Goal: Task Accomplishment & Management: Use online tool/utility

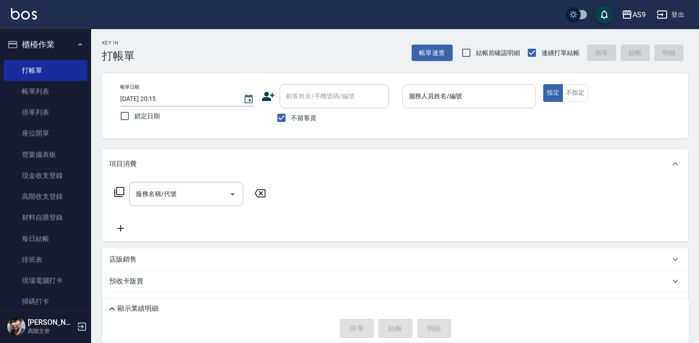
click at [410, 104] on input "服務人員姓名/編號" at bounding box center [469, 96] width 126 height 16
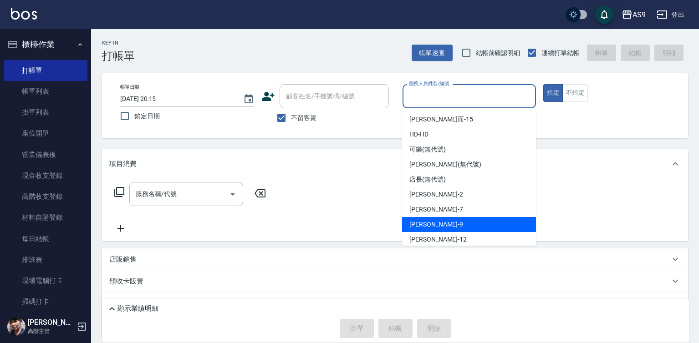
click at [428, 225] on span "[PERSON_NAME] -9" at bounding box center [436, 225] width 54 height 10
type input "[PERSON_NAME]-9"
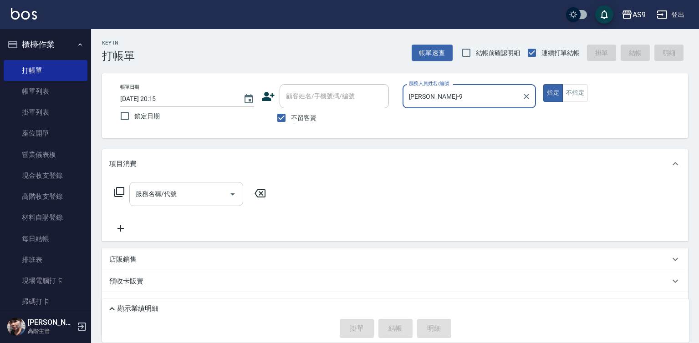
click at [193, 194] on input "服務名稱/代號" at bounding box center [179, 194] width 92 height 16
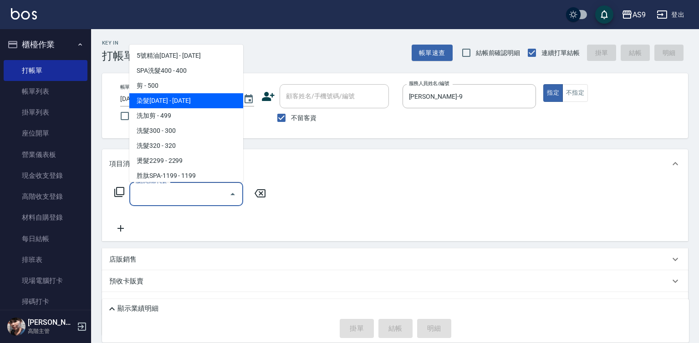
click at [184, 101] on span "染髮[DATE] - [DATE]" at bounding box center [186, 100] width 114 height 15
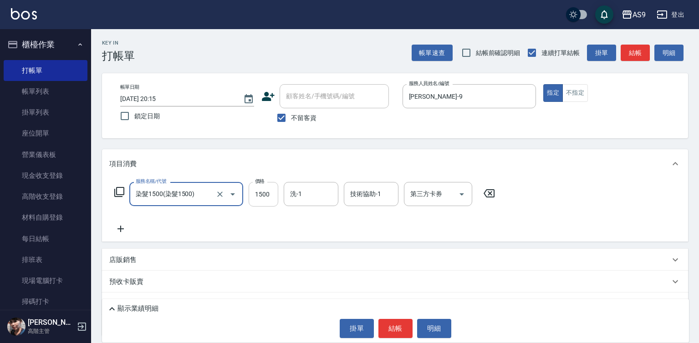
click at [270, 192] on input "1500" at bounding box center [264, 194] width 30 height 25
type input "染髮1500"
click at [270, 192] on input "1500" at bounding box center [264, 194] width 30 height 25
type input "1290"
click at [391, 322] on button "結帳" at bounding box center [395, 328] width 34 height 19
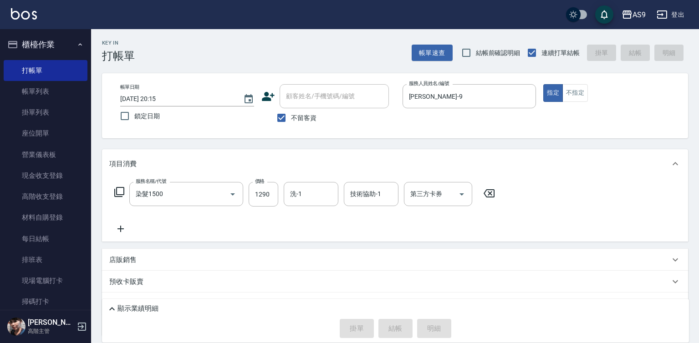
type input "[DATE] 20:16"
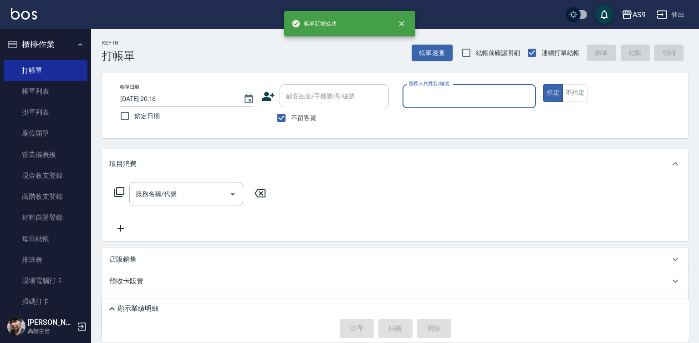
click at [434, 94] on input "服務人員姓名/編號" at bounding box center [469, 96] width 126 height 16
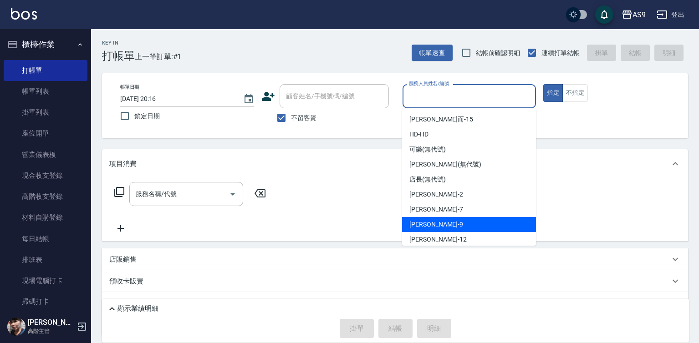
click at [441, 226] on div "[PERSON_NAME] -9" at bounding box center [469, 224] width 134 height 15
type input "[PERSON_NAME]-9"
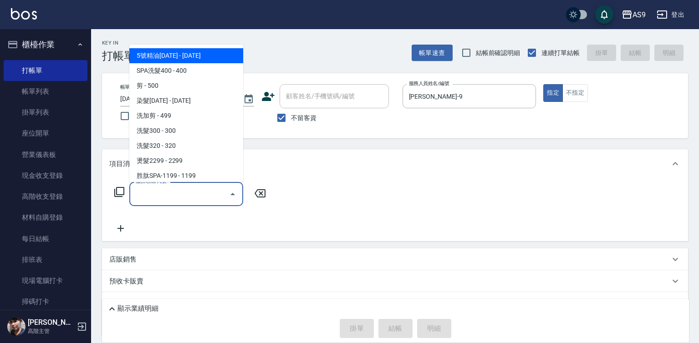
click at [217, 196] on input "服務名稱/代號" at bounding box center [179, 194] width 92 height 16
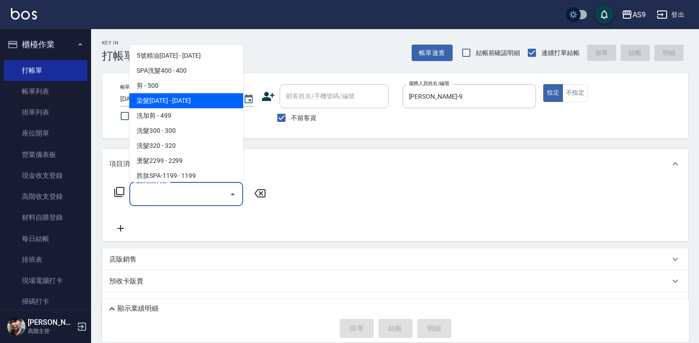
click at [209, 101] on span "染髮[DATE] - [DATE]" at bounding box center [186, 100] width 114 height 15
type input "染髮1500"
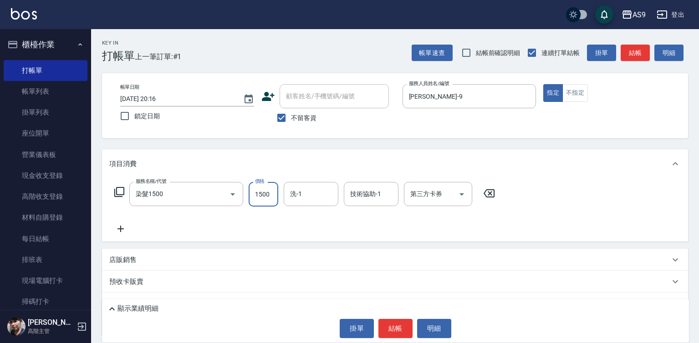
click at [264, 196] on input "1500" at bounding box center [264, 194] width 30 height 25
type input "1590"
click at [396, 335] on button "結帳" at bounding box center [395, 328] width 34 height 19
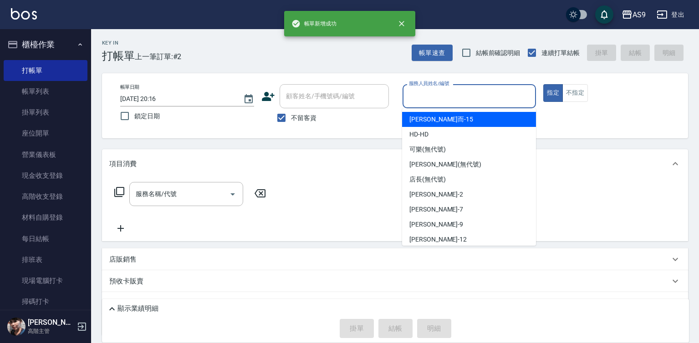
drag, startPoint x: 436, startPoint y: 91, endPoint x: 436, endPoint y: 175, distance: 83.3
click at [436, 92] on input "服務人員姓名/編號" at bounding box center [469, 96] width 126 height 16
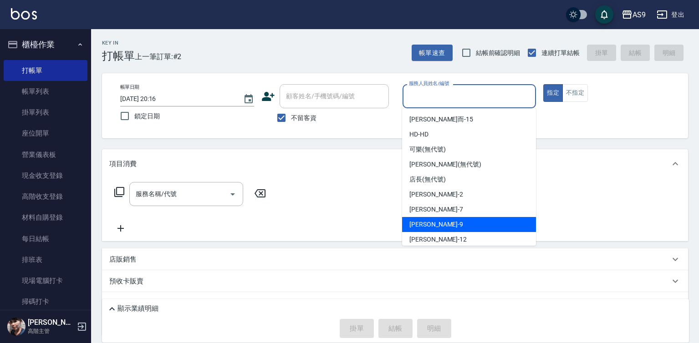
click at [435, 223] on div "[PERSON_NAME] -9" at bounding box center [469, 224] width 134 height 15
type input "[PERSON_NAME]-9"
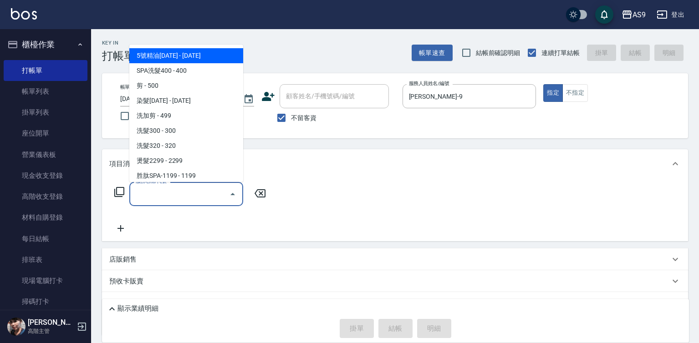
click at [201, 193] on input "服務名稱/代號" at bounding box center [179, 194] width 92 height 16
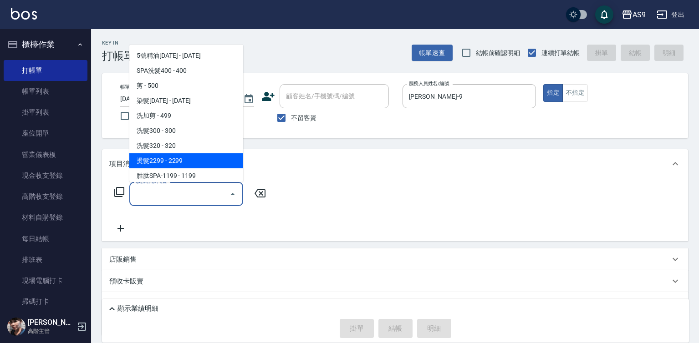
click at [196, 164] on span "燙髮2299 - 2299" at bounding box center [186, 160] width 114 height 15
type input "燙髮2299(燙2299)"
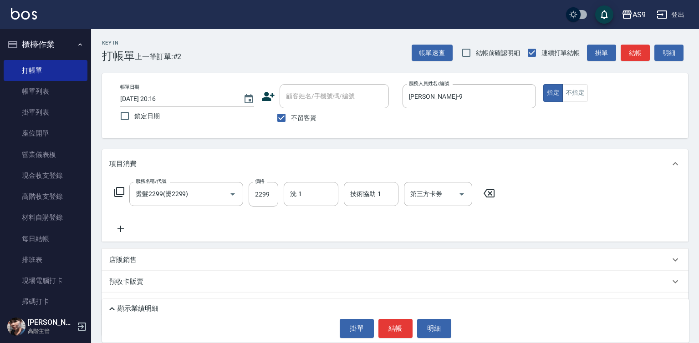
click at [120, 230] on icon at bounding box center [120, 228] width 23 height 11
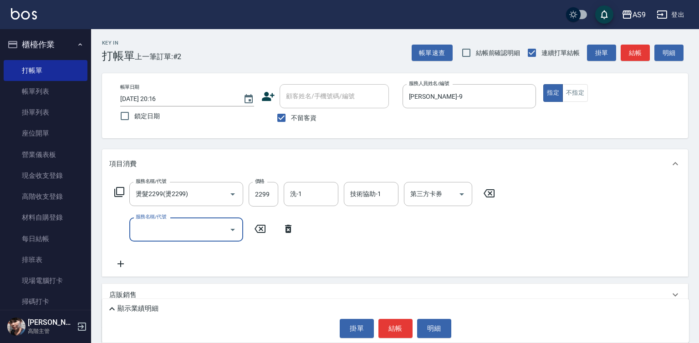
click at [158, 235] on input "服務名稱/代號" at bounding box center [179, 230] width 92 height 16
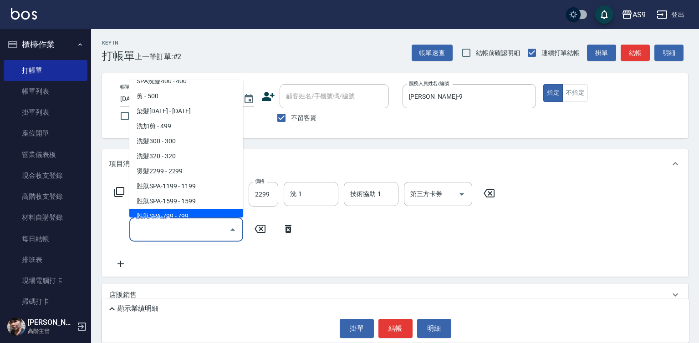
scroll to position [46, 0]
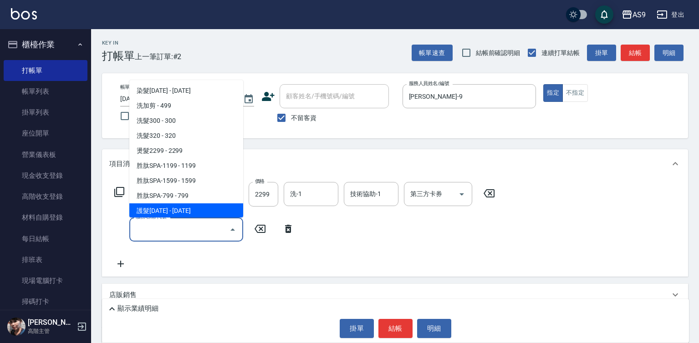
click at [188, 214] on span "護髮[DATE] - [DATE]" at bounding box center [186, 210] width 114 height 15
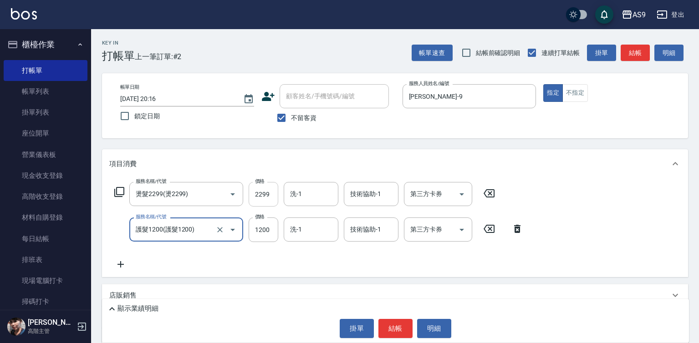
click at [267, 199] on input "2299" at bounding box center [264, 194] width 30 height 25
type input "護髮1200"
click at [267, 199] on input "2299" at bounding box center [264, 194] width 30 height 25
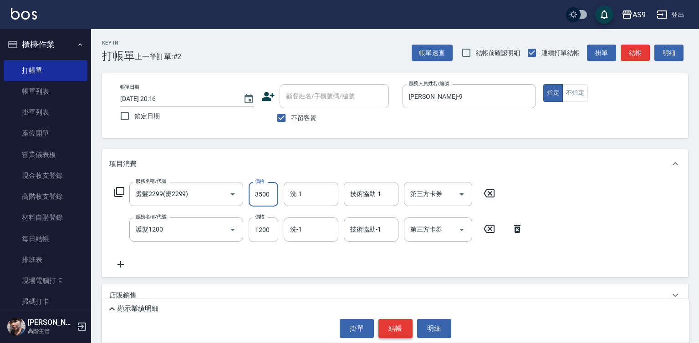
type input "3500"
click at [396, 326] on button "結帳" at bounding box center [395, 328] width 34 height 19
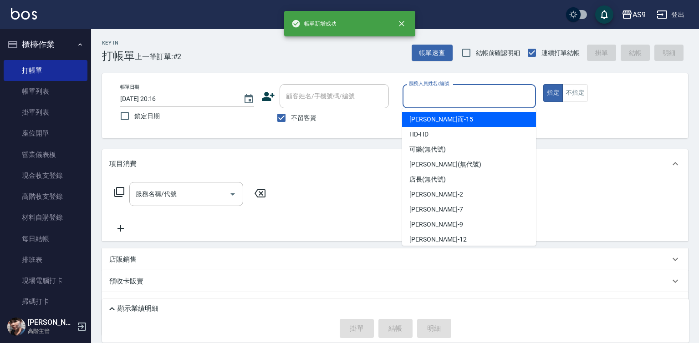
click at [446, 91] on input "服務人員姓名/編號" at bounding box center [469, 96] width 126 height 16
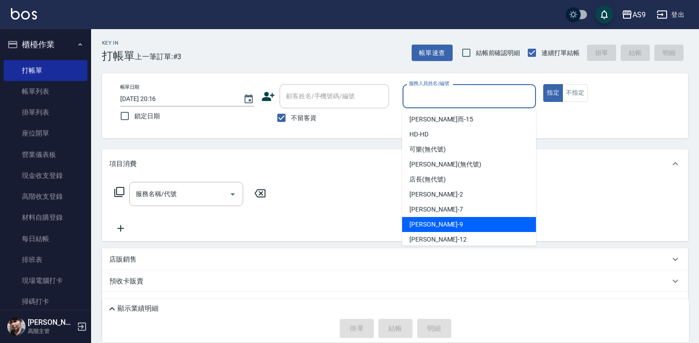
drag, startPoint x: 433, startPoint y: 221, endPoint x: 257, endPoint y: 211, distance: 176.4
click at [430, 223] on span "[PERSON_NAME] -9" at bounding box center [436, 225] width 54 height 10
type input "[PERSON_NAME]-9"
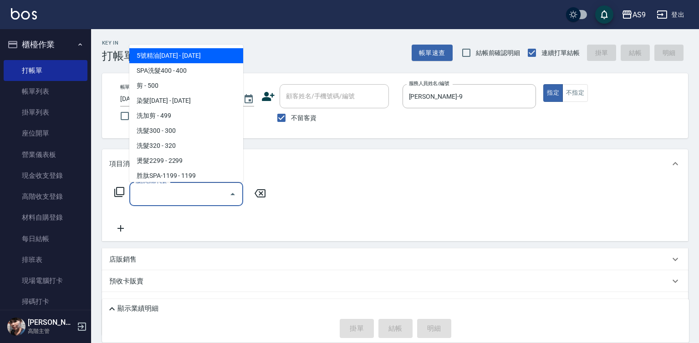
click at [200, 195] on input "服務名稱/代號" at bounding box center [179, 194] width 92 height 16
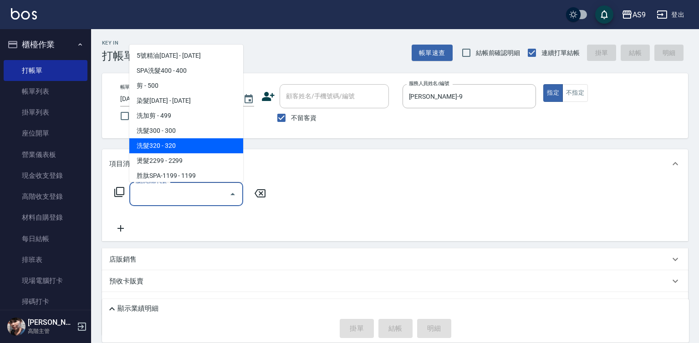
click at [185, 147] on span "洗髮320 - 320" at bounding box center [186, 145] width 114 height 15
type input "洗髮320(洗髮320)"
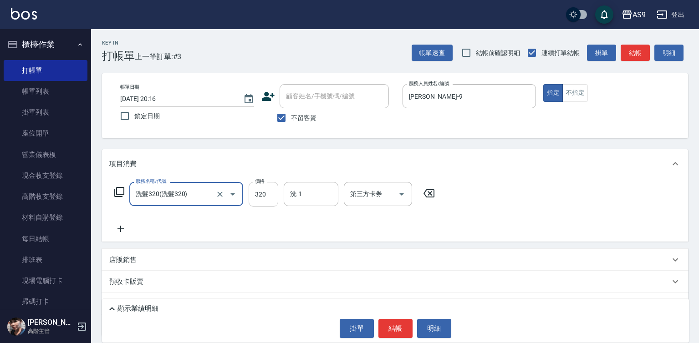
click at [265, 196] on input "320" at bounding box center [264, 194] width 30 height 25
type input "290"
click at [395, 334] on button "結帳" at bounding box center [395, 328] width 34 height 19
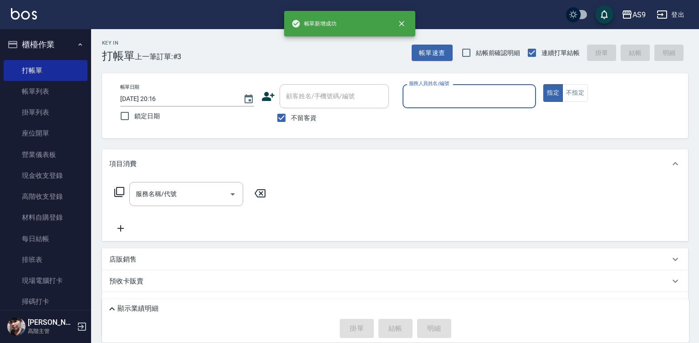
click at [431, 100] on input "服務人員姓名/編號" at bounding box center [469, 96] width 126 height 16
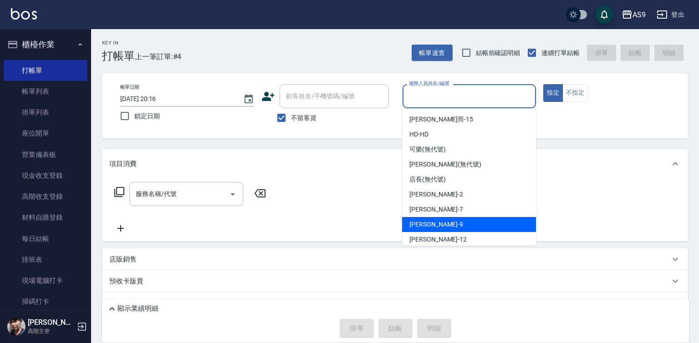
click at [432, 224] on span "[PERSON_NAME] -9" at bounding box center [436, 225] width 54 height 10
type input "[PERSON_NAME]-9"
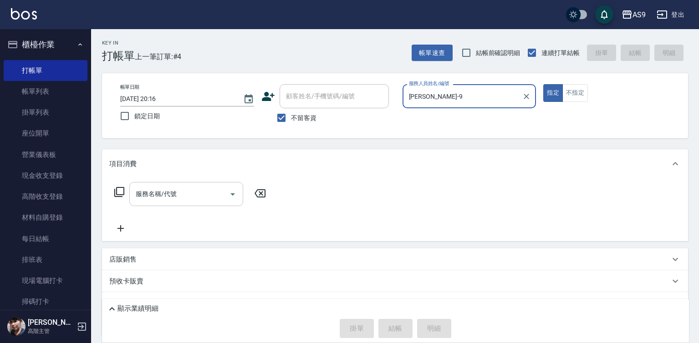
click at [205, 193] on input "服務名稱/代號" at bounding box center [179, 194] width 92 height 16
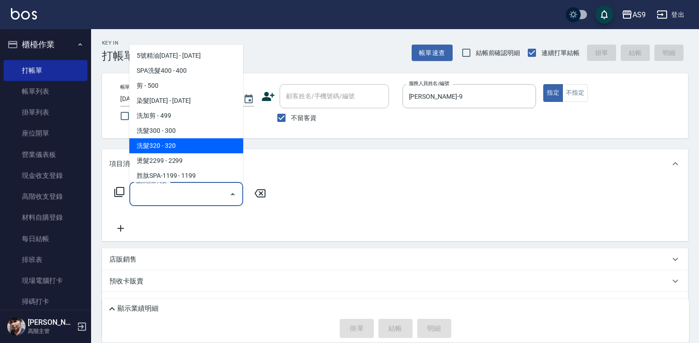
click at [186, 143] on span "洗髮320 - 320" at bounding box center [186, 145] width 114 height 15
type input "洗髮320(洗髮320)"
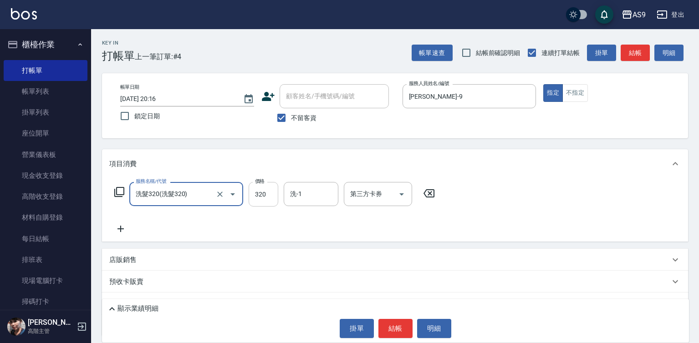
click at [261, 193] on input "320" at bounding box center [264, 194] width 30 height 25
type input "290"
click at [401, 331] on button "結帳" at bounding box center [395, 328] width 34 height 19
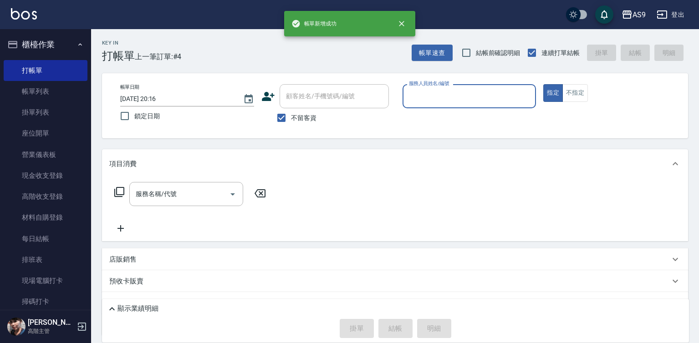
click at [440, 102] on input "服務人員姓名/編號" at bounding box center [469, 96] width 126 height 16
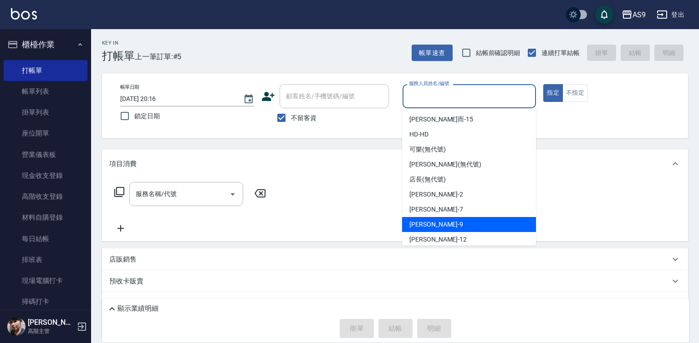
click at [433, 222] on span "[PERSON_NAME] -9" at bounding box center [436, 225] width 54 height 10
type input "[PERSON_NAME]-9"
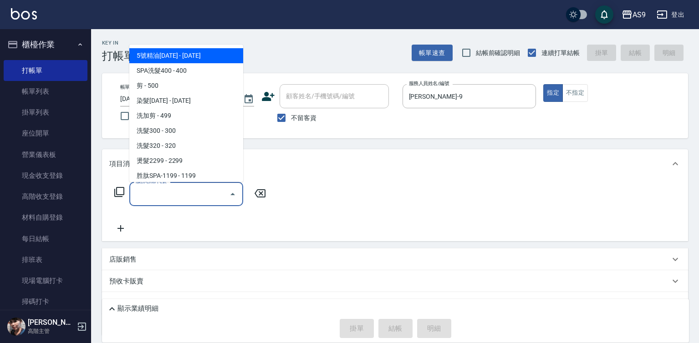
click at [198, 191] on input "服務名稱/代號" at bounding box center [179, 194] width 92 height 16
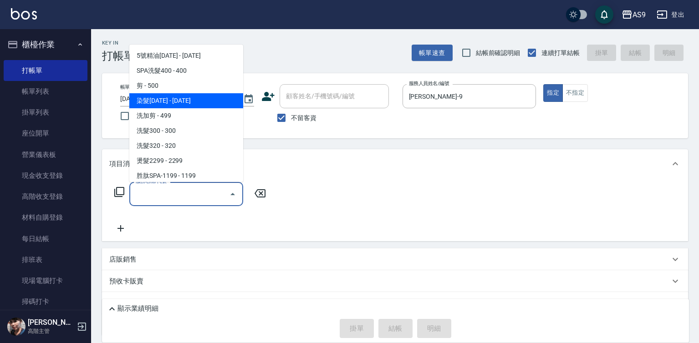
click at [193, 102] on span "染髮[DATE] - [DATE]" at bounding box center [186, 100] width 114 height 15
type input "染髮1500"
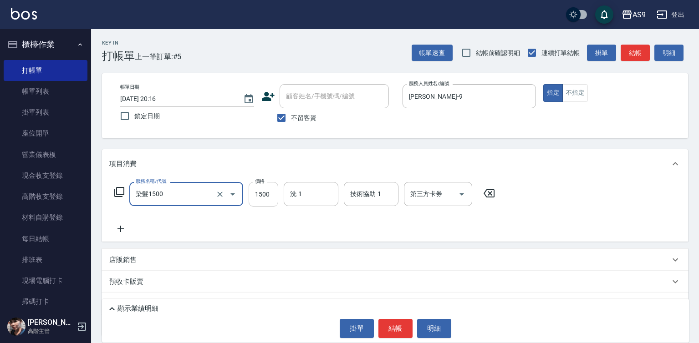
click at [259, 194] on input "1500" at bounding box center [264, 194] width 30 height 25
type input "2300"
click at [401, 325] on button "結帳" at bounding box center [395, 328] width 34 height 19
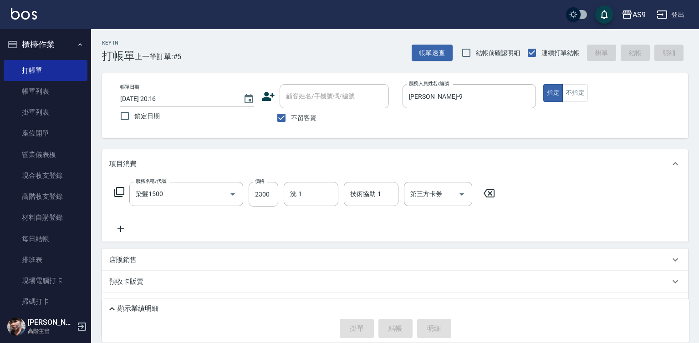
type input "[DATE] 20:17"
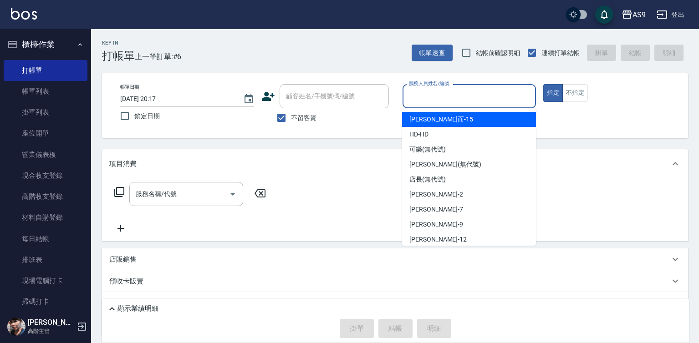
click at [424, 97] on input "服務人員姓名/編號" at bounding box center [469, 96] width 126 height 16
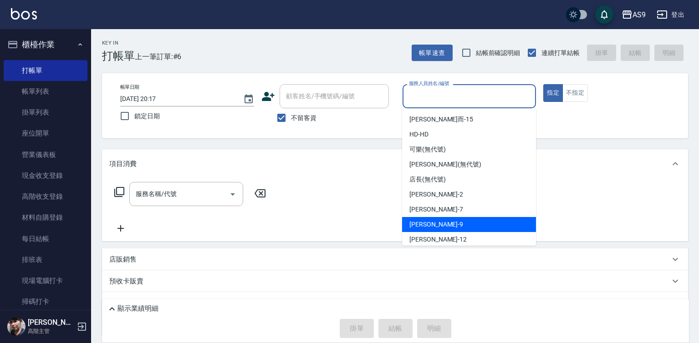
click at [428, 226] on span "[PERSON_NAME] -9" at bounding box center [436, 225] width 54 height 10
type input "[PERSON_NAME]-9"
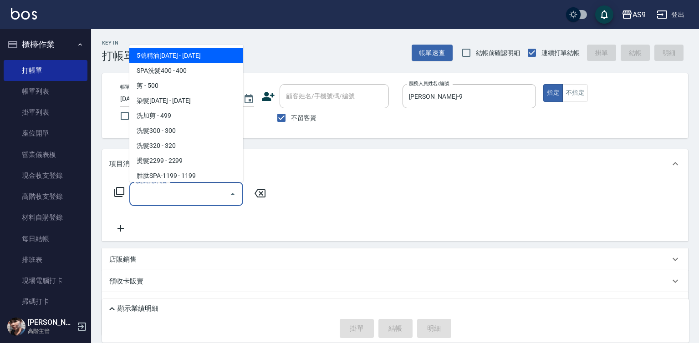
click at [184, 196] on input "服務名稱/代號" at bounding box center [179, 194] width 92 height 16
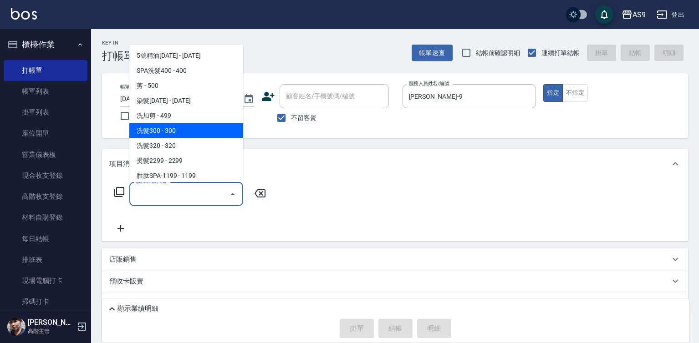
click at [183, 133] on span "洗髮300 - 300" at bounding box center [186, 130] width 114 height 15
type input "洗髮300(洗 髮300)"
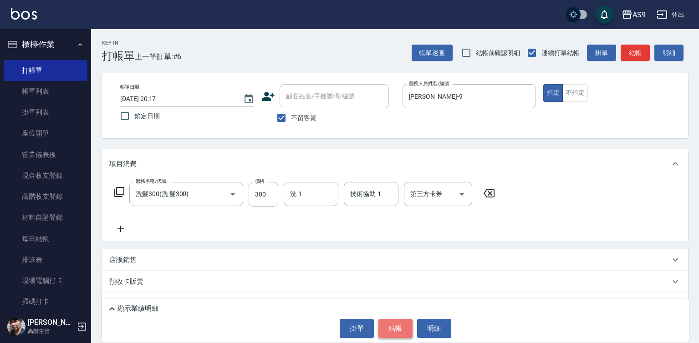
click at [391, 328] on button "結帳" at bounding box center [395, 328] width 34 height 19
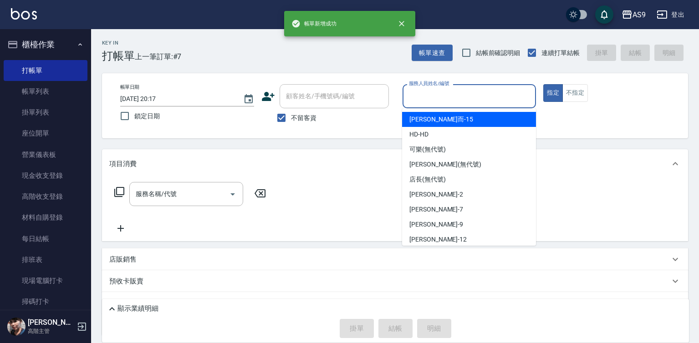
drag, startPoint x: 434, startPoint y: 89, endPoint x: 433, endPoint y: 152, distance: 62.8
click at [434, 89] on input "服務人員姓名/編號" at bounding box center [469, 96] width 126 height 16
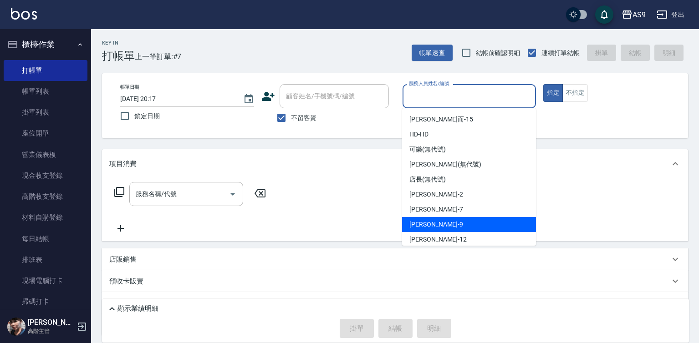
click at [436, 230] on div "[PERSON_NAME] -9" at bounding box center [469, 224] width 134 height 15
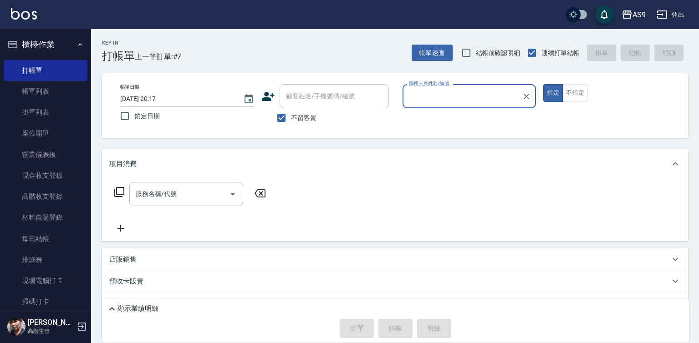
type input "[PERSON_NAME]-9"
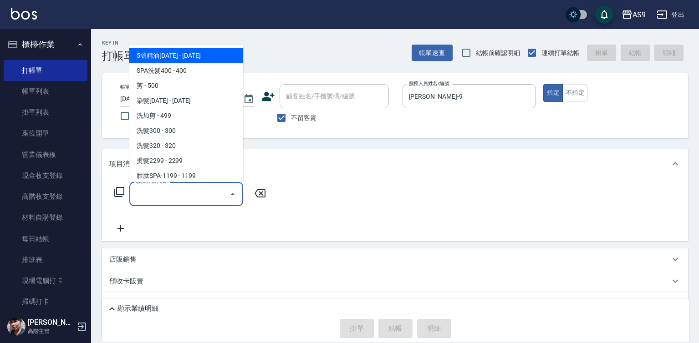
click at [186, 196] on input "服務名稱/代號" at bounding box center [179, 194] width 92 height 16
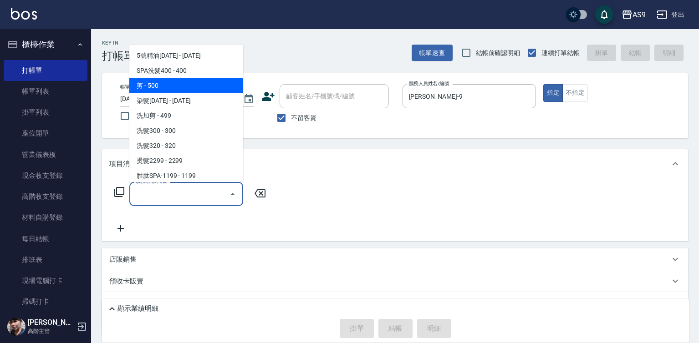
click at [189, 88] on span "剪 - 500" at bounding box center [186, 85] width 114 height 15
type input "剪(剪)"
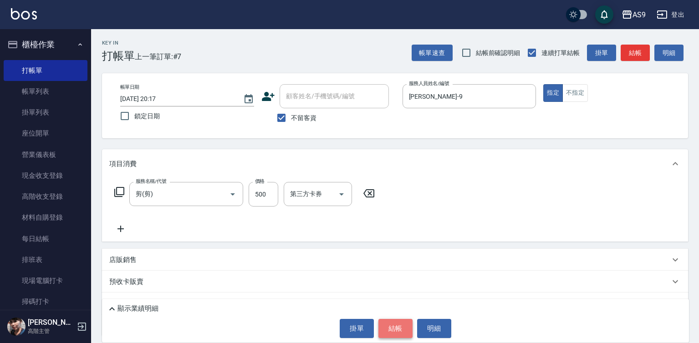
click at [384, 324] on button "結帳" at bounding box center [395, 328] width 34 height 19
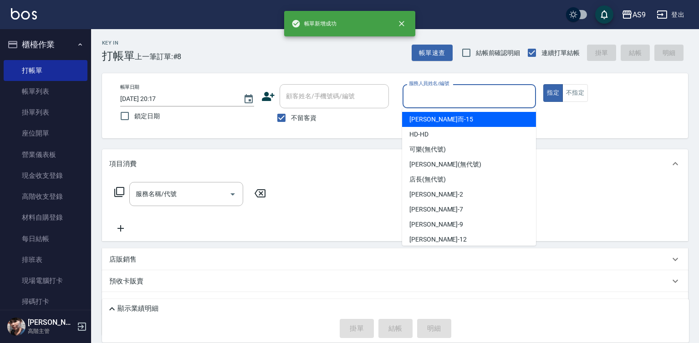
click at [440, 97] on input "服務人員姓名/編號" at bounding box center [469, 96] width 126 height 16
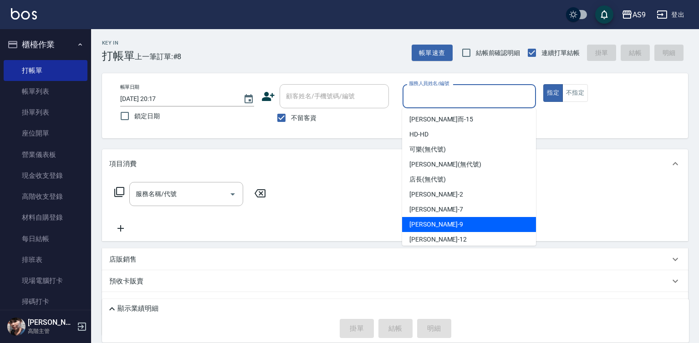
click at [448, 223] on div "[PERSON_NAME] -9" at bounding box center [469, 224] width 134 height 15
type input "[PERSON_NAME]-9"
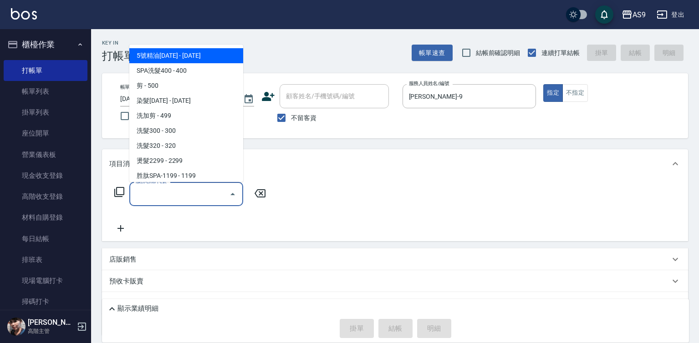
click at [207, 195] on input "服務名稱/代號" at bounding box center [179, 194] width 92 height 16
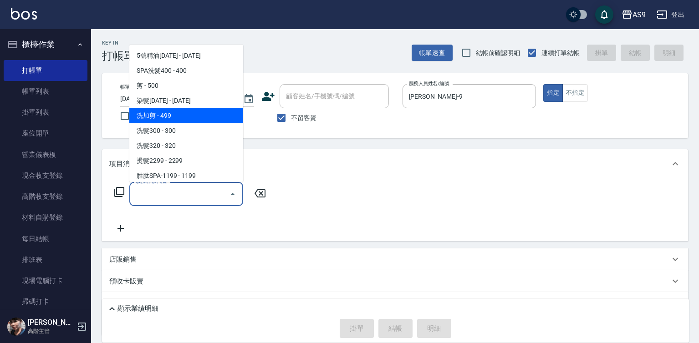
click at [186, 118] on span "洗加剪 - 499" at bounding box center [186, 115] width 114 height 15
type input "洗加剪(洗加剪)"
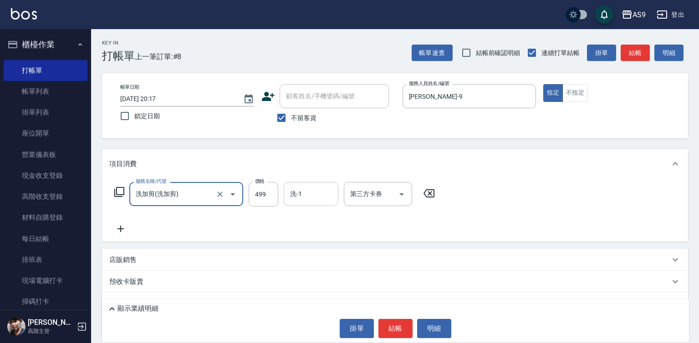
click at [293, 204] on div "洗-1" at bounding box center [311, 194] width 55 height 24
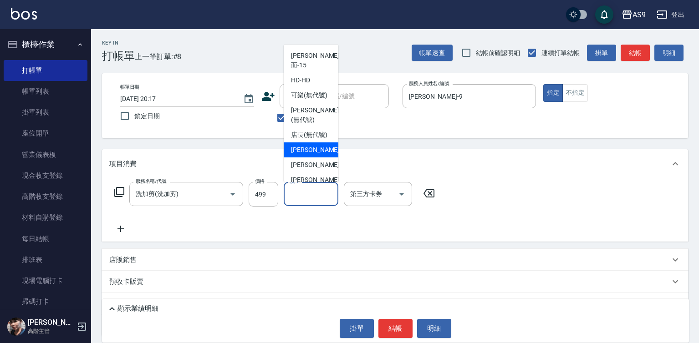
click at [304, 155] on span "[PERSON_NAME]蘭 -2" at bounding box center [318, 150] width 54 height 10
type input "[PERSON_NAME]蘭-2"
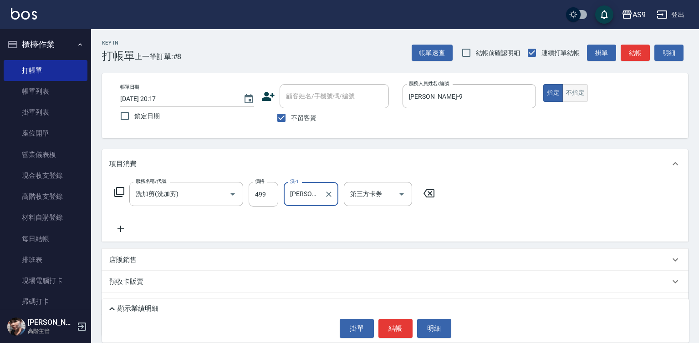
click at [585, 94] on button "不指定" at bounding box center [574, 93] width 25 height 18
click at [390, 327] on button "結帳" at bounding box center [395, 328] width 34 height 19
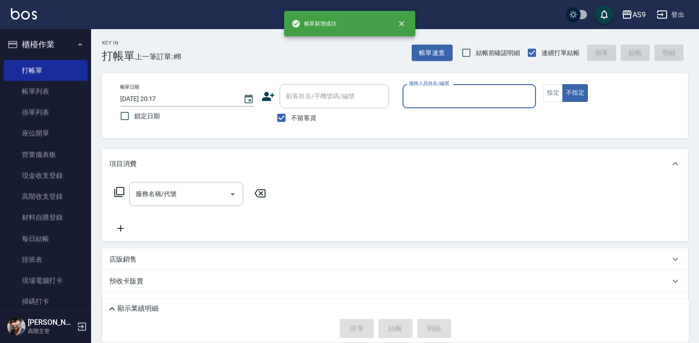
click at [446, 99] on input "服務人員姓名/編號" at bounding box center [469, 96] width 126 height 16
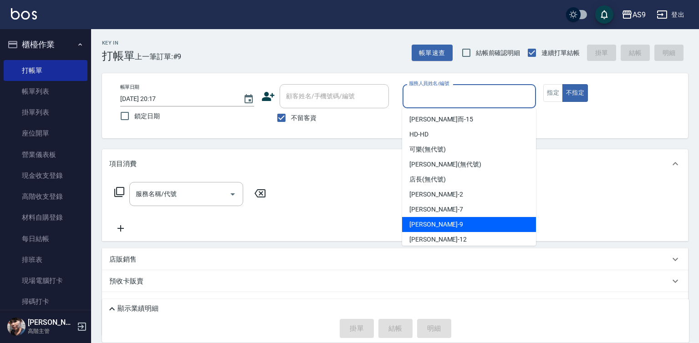
click at [437, 221] on div "[PERSON_NAME] -9" at bounding box center [469, 224] width 134 height 15
type input "[PERSON_NAME]-9"
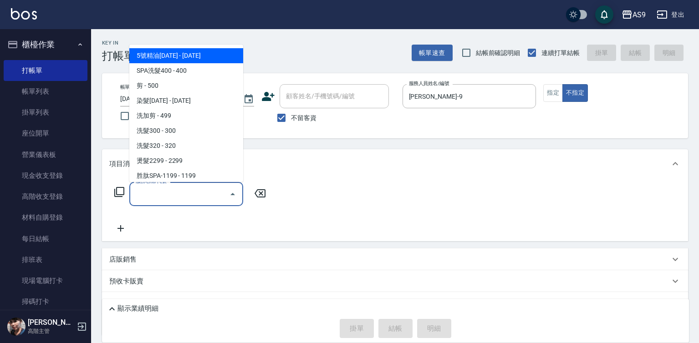
click at [201, 194] on input "服務名稱/代號" at bounding box center [179, 194] width 92 height 16
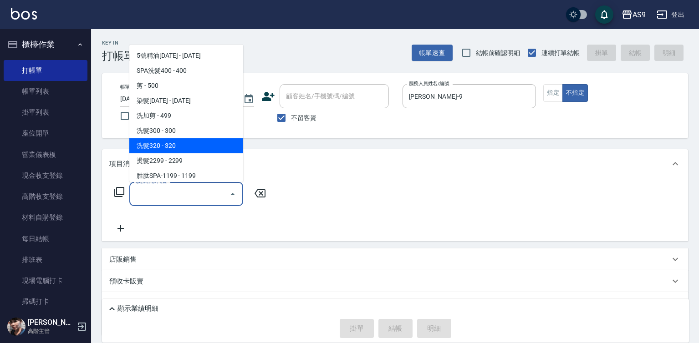
click at [186, 144] on span "洗髮320 - 320" at bounding box center [186, 145] width 114 height 15
type input "洗髮320(洗髮320)"
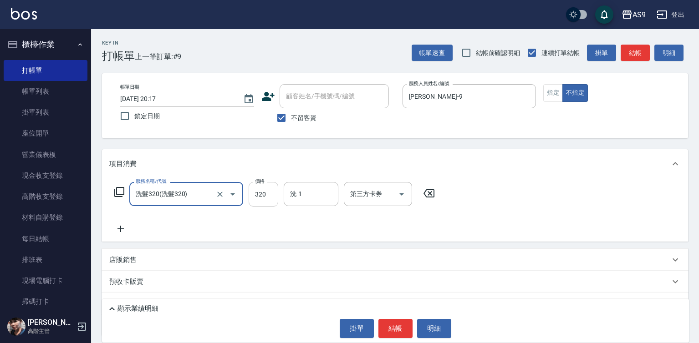
click at [257, 196] on input "320" at bounding box center [264, 194] width 30 height 25
click at [265, 199] on input "2220" at bounding box center [264, 194] width 30 height 25
click at [266, 198] on input "2220" at bounding box center [264, 194] width 30 height 25
type input "290"
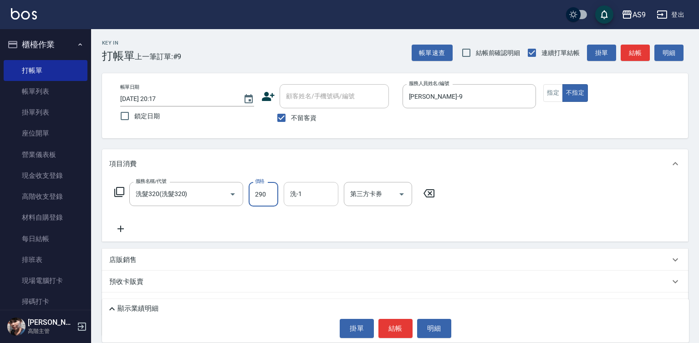
click at [307, 194] on input "洗-1" at bounding box center [311, 194] width 46 height 16
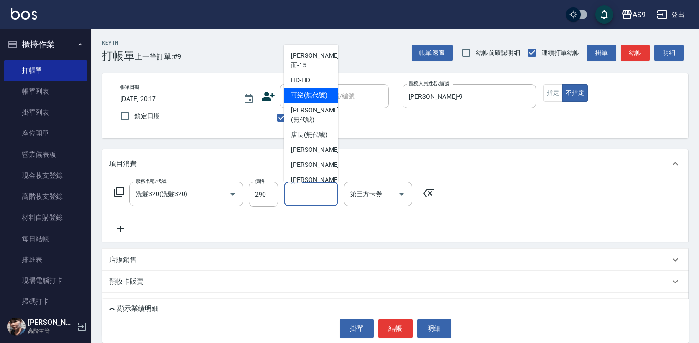
click at [309, 91] on span "可樂 (無代號)" at bounding box center [309, 96] width 36 height 10
type input "可樂(無代號)"
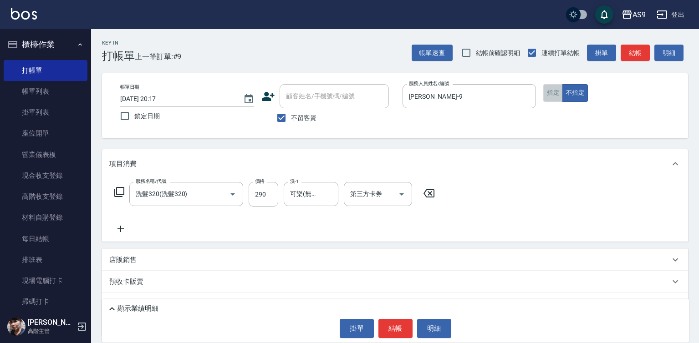
click at [550, 97] on button "指定" at bounding box center [553, 93] width 20 height 18
click at [403, 325] on button "結帳" at bounding box center [395, 328] width 34 height 19
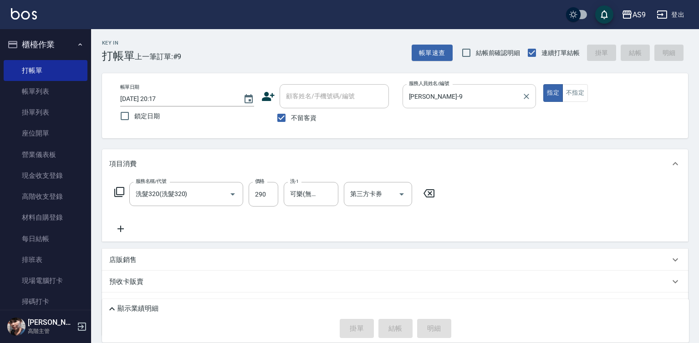
drag, startPoint x: 432, startPoint y: 88, endPoint x: 431, endPoint y: 94, distance: 6.4
click at [431, 94] on div "[PERSON_NAME]-9 服務人員姓名/編號" at bounding box center [469, 96] width 134 height 24
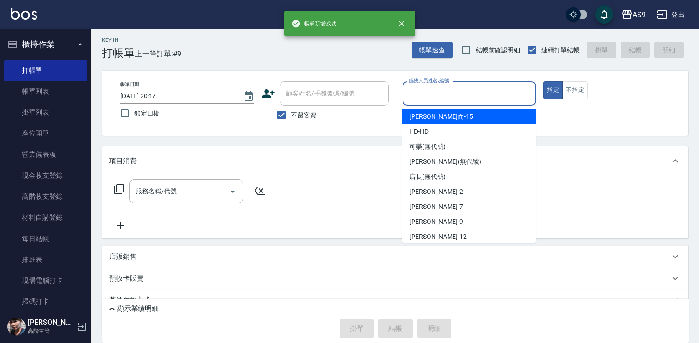
scroll to position [43, 0]
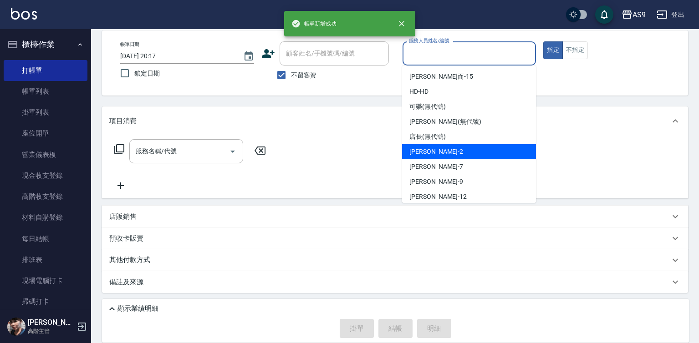
click at [444, 154] on span "[PERSON_NAME]蘭 -2" at bounding box center [436, 152] width 54 height 10
type input "[PERSON_NAME]蘭-2"
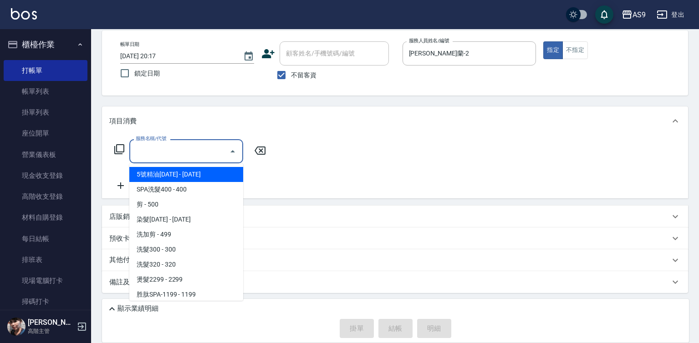
click at [212, 152] on input "服務名稱/代號" at bounding box center [179, 151] width 92 height 16
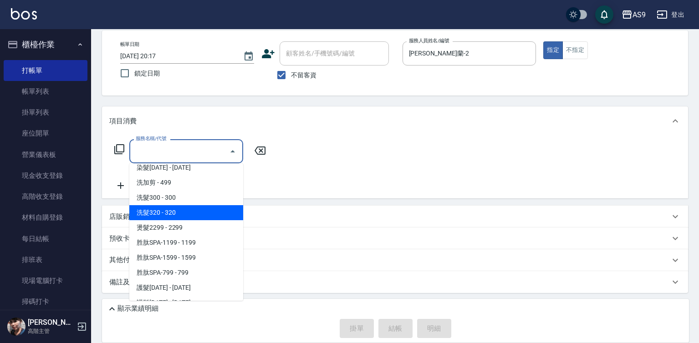
scroll to position [137, 0]
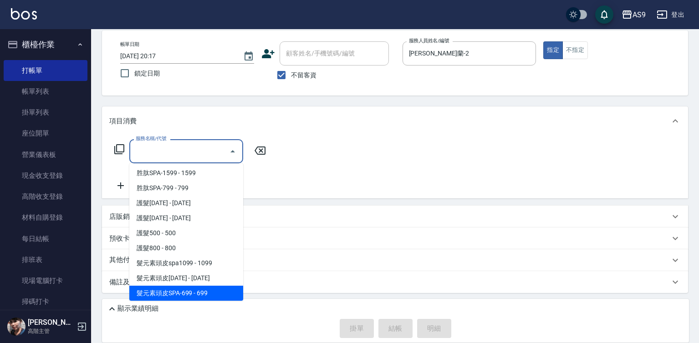
click at [216, 290] on span "髮元素頭皮SPA-699 - 699" at bounding box center [186, 293] width 114 height 15
type input "髮元素頭皮SPA-699(髮元素頭皮SPA-699)"
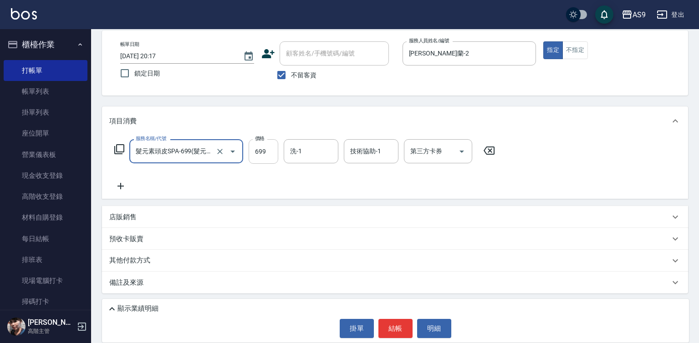
click at [260, 152] on input "699" at bounding box center [264, 151] width 30 height 25
type input "599"
click at [574, 50] on button "不指定" at bounding box center [574, 50] width 25 height 18
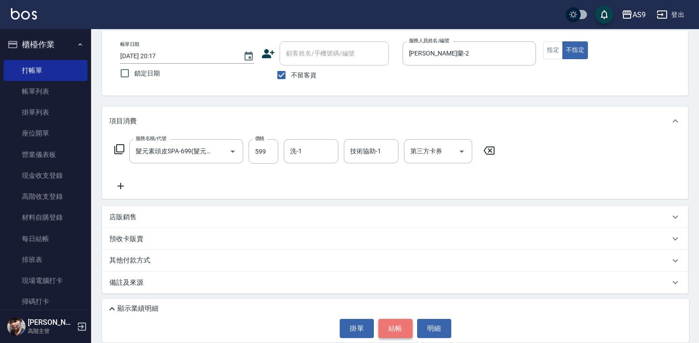
click at [397, 324] on button "結帳" at bounding box center [395, 328] width 34 height 19
type input "[DATE] 20:18"
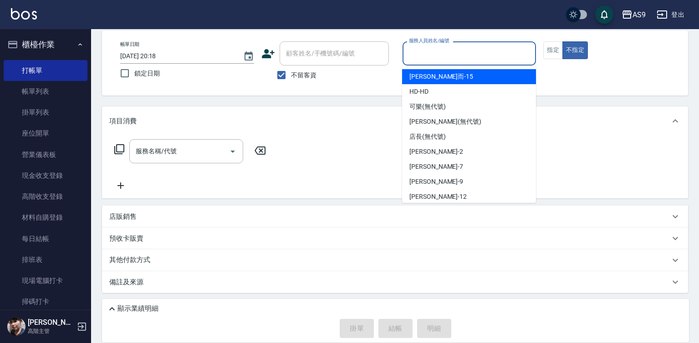
click at [457, 53] on input "服務人員姓名/編號" at bounding box center [469, 54] width 126 height 16
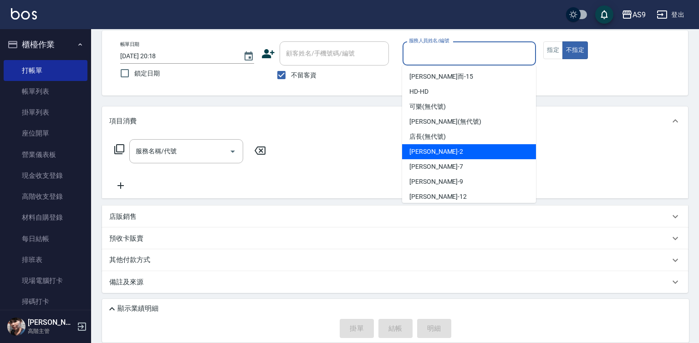
click at [451, 152] on div "[PERSON_NAME]蘭 -2" at bounding box center [469, 151] width 134 height 15
type input "[PERSON_NAME]蘭-2"
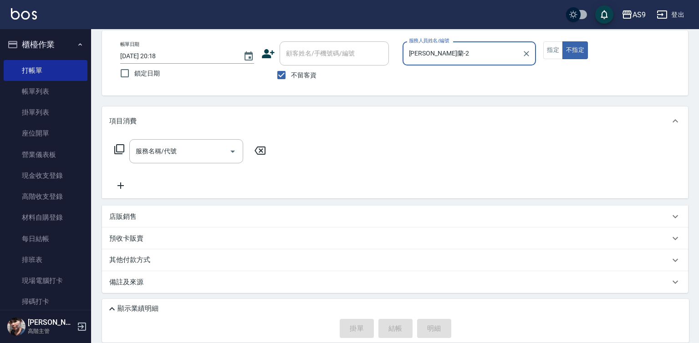
click at [548, 49] on button "指定" at bounding box center [553, 50] width 20 height 18
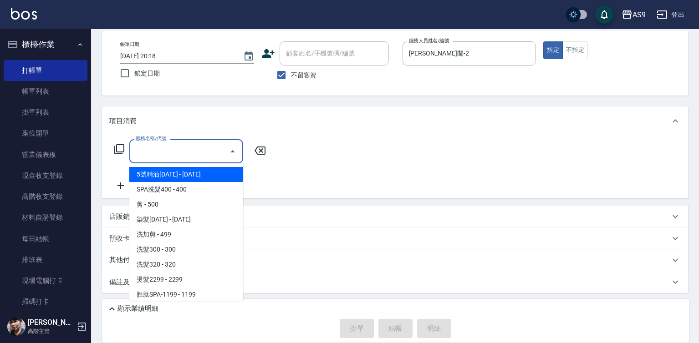
click at [213, 149] on input "服務名稱/代號" at bounding box center [179, 151] width 92 height 16
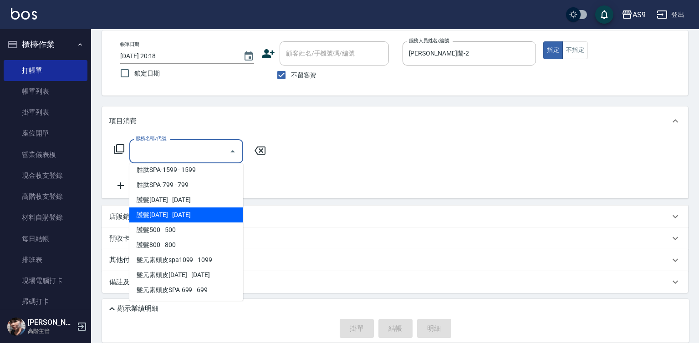
scroll to position [140, 0]
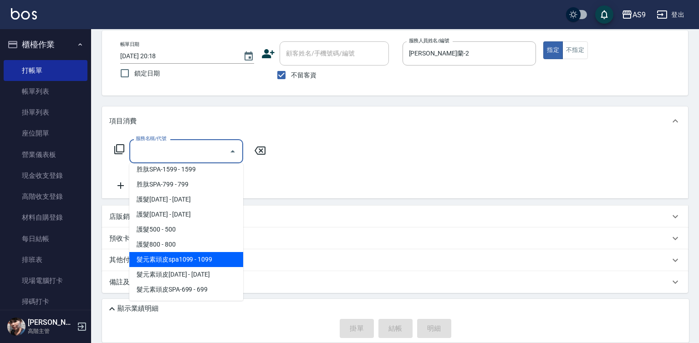
click at [200, 259] on span "髮元素頭皮spa1099 - 1099" at bounding box center [186, 259] width 114 height 15
type input "髮元素頭皮spa1099(髮元素頭皮spa1099)"
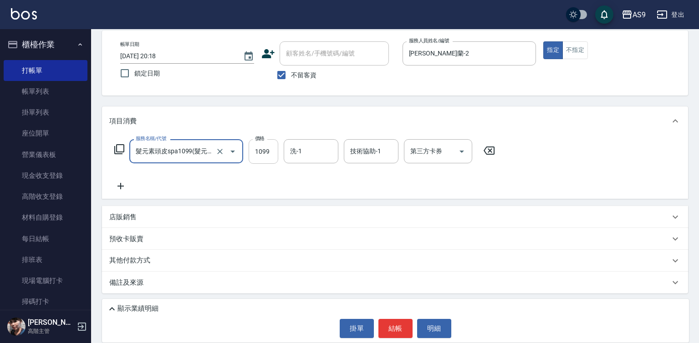
click at [258, 149] on input "1099" at bounding box center [264, 151] width 30 height 25
drag, startPoint x: 258, startPoint y: 149, endPoint x: 252, endPoint y: 148, distance: 6.0
click at [254, 148] on input "1099" at bounding box center [264, 151] width 30 height 25
click at [260, 152] on input "9421099" at bounding box center [264, 151] width 30 height 25
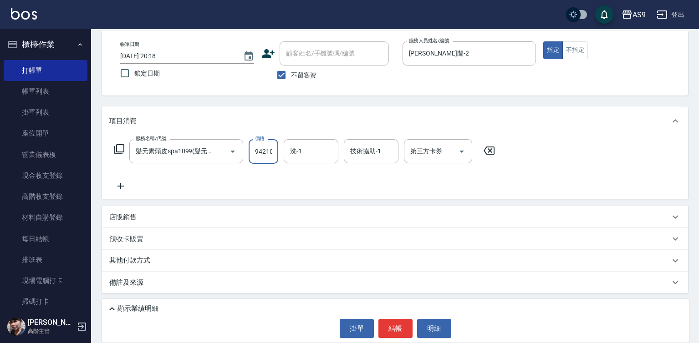
click at [260, 152] on input "9421099" at bounding box center [264, 151] width 30 height 25
type input "942"
click at [388, 330] on button "結帳" at bounding box center [395, 328] width 34 height 19
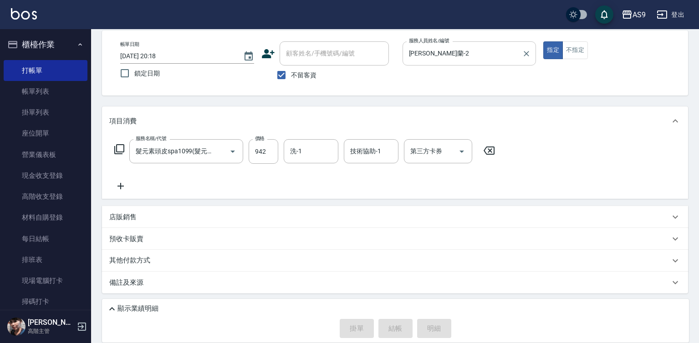
type input "[DATE] 20:33"
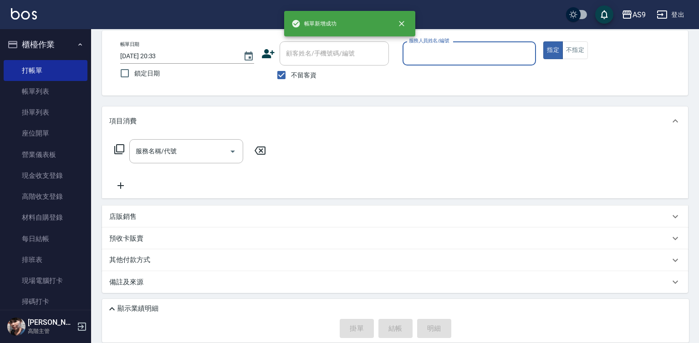
click at [434, 56] on input "服務人員姓名/編號" at bounding box center [469, 54] width 126 height 16
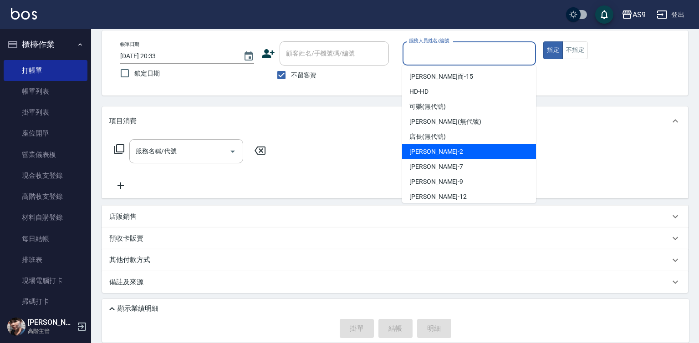
click at [449, 156] on div "[PERSON_NAME]蘭 -2" at bounding box center [469, 151] width 134 height 15
type input "[PERSON_NAME]蘭-2"
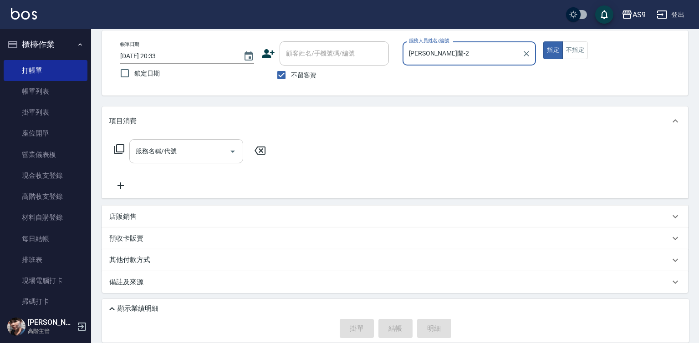
click at [202, 148] on input "服務名稱/代號" at bounding box center [179, 151] width 92 height 16
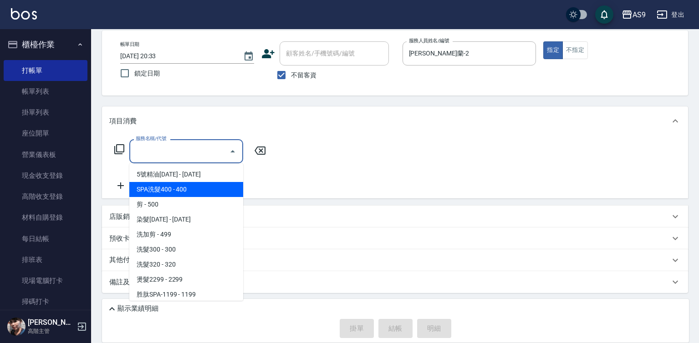
click at [191, 194] on span "SPA洗髮400 - 400" at bounding box center [186, 189] width 114 height 15
type input "SPA洗髮400(SPA洗髮400)"
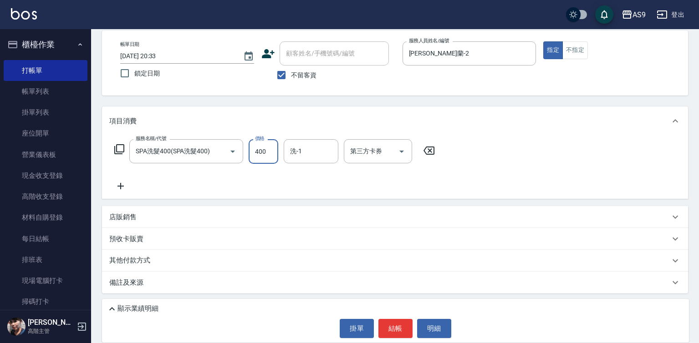
click at [263, 156] on input "400" at bounding box center [264, 151] width 30 height 25
type input "363"
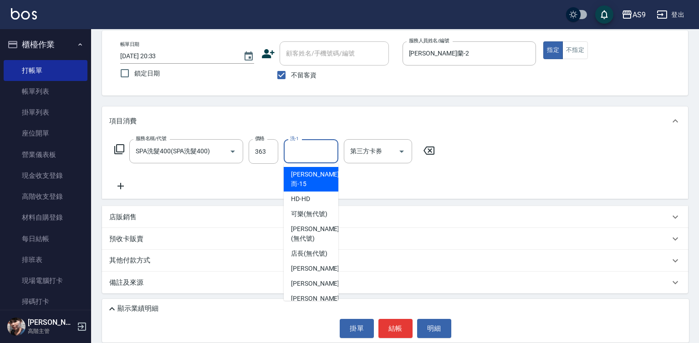
click at [294, 156] on input "洗-1" at bounding box center [311, 151] width 46 height 16
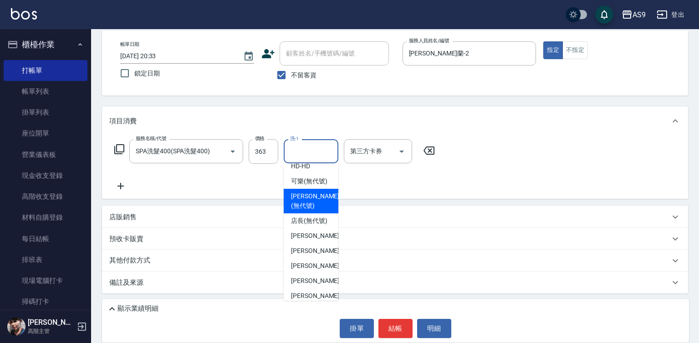
scroll to position [46, 0]
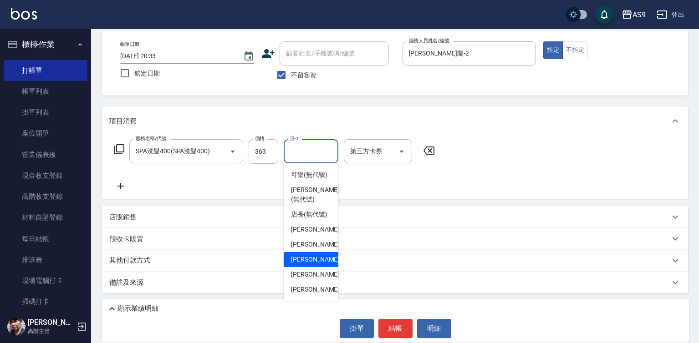
click at [315, 267] on div "[PERSON_NAME] -9" at bounding box center [311, 259] width 55 height 15
type input "[PERSON_NAME]-9"
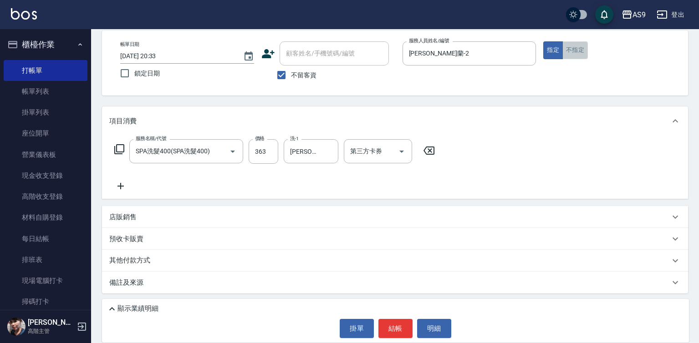
click at [570, 53] on button "不指定" at bounding box center [574, 50] width 25 height 18
click at [392, 325] on button "結帳" at bounding box center [395, 328] width 34 height 19
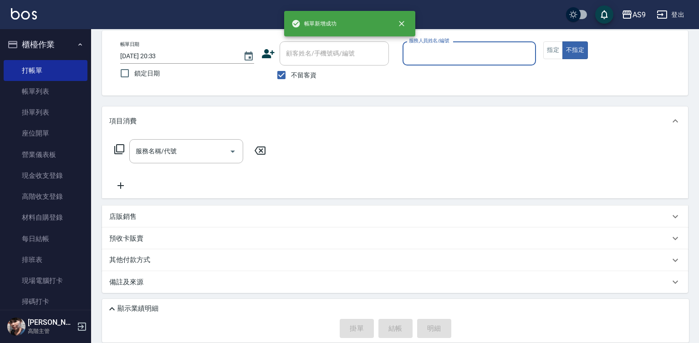
click at [427, 53] on input "服務人員姓名/編號" at bounding box center [469, 54] width 126 height 16
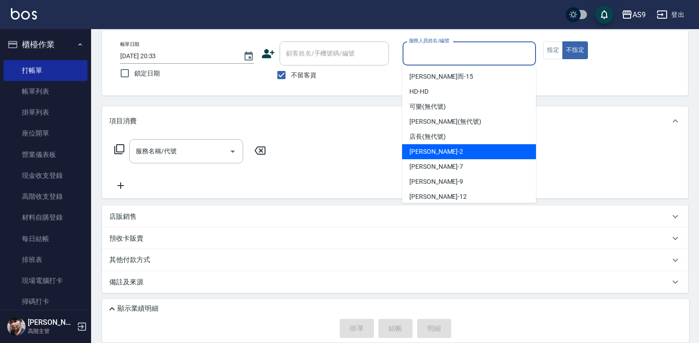
drag, startPoint x: 446, startPoint y: 153, endPoint x: 393, endPoint y: 156, distance: 52.9
click at [445, 154] on span "[PERSON_NAME]蘭 -2" at bounding box center [436, 152] width 54 height 10
type input "[PERSON_NAME]蘭-2"
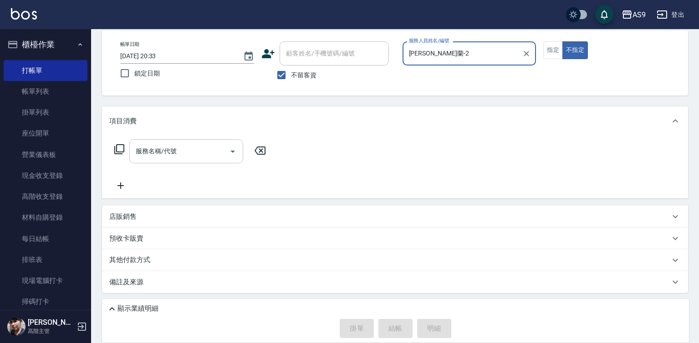
click at [207, 160] on div "服務名稱/代號" at bounding box center [186, 151] width 114 height 24
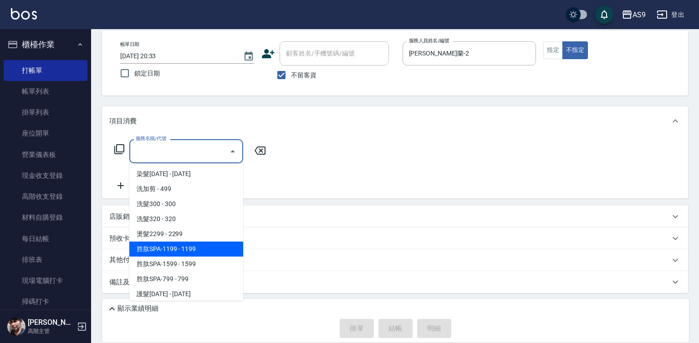
click at [203, 252] on span "胜肽SPA-1199 - 1199" at bounding box center [186, 249] width 114 height 15
type input "胜肽SPA-1199(胜肽SPA-1199)"
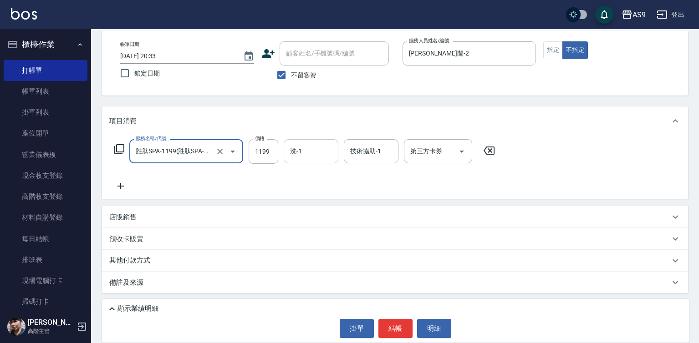
click at [310, 151] on input "洗-1" at bounding box center [311, 151] width 46 height 16
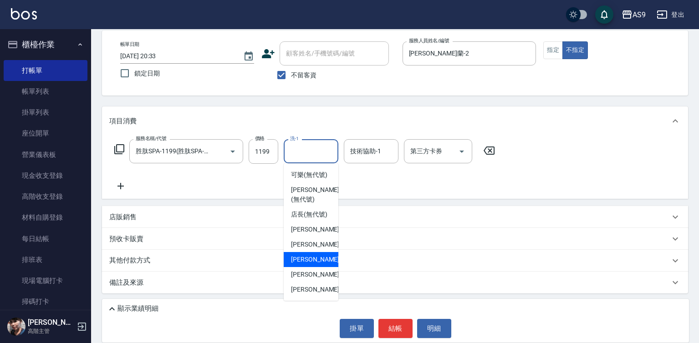
click at [319, 267] on div "[PERSON_NAME] -9" at bounding box center [311, 259] width 55 height 15
type input "[PERSON_NAME]-9"
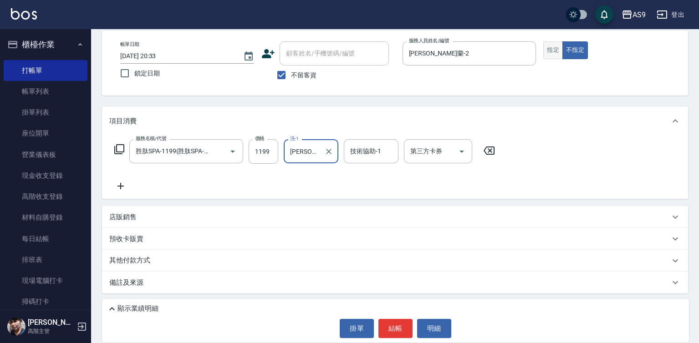
click at [558, 51] on button "指定" at bounding box center [553, 50] width 20 height 18
click at [391, 332] on button "結帳" at bounding box center [395, 328] width 34 height 19
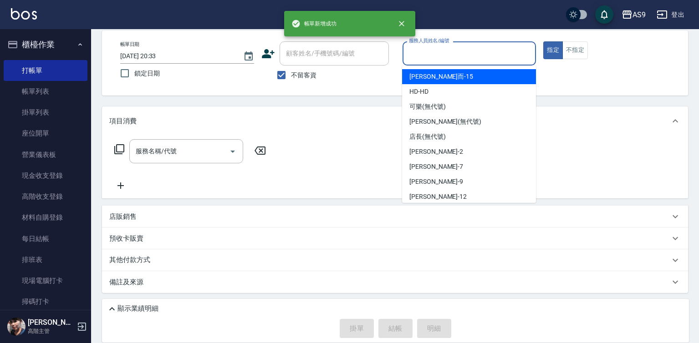
click at [440, 56] on input "服務人員姓名/編號" at bounding box center [469, 54] width 126 height 16
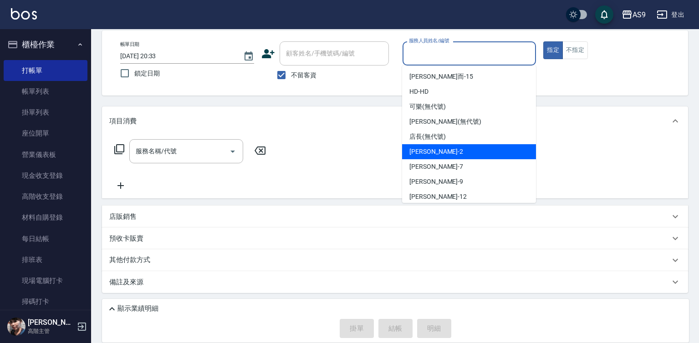
click at [437, 152] on span "[PERSON_NAME]蘭 -2" at bounding box center [436, 152] width 54 height 10
type input "[PERSON_NAME]蘭-2"
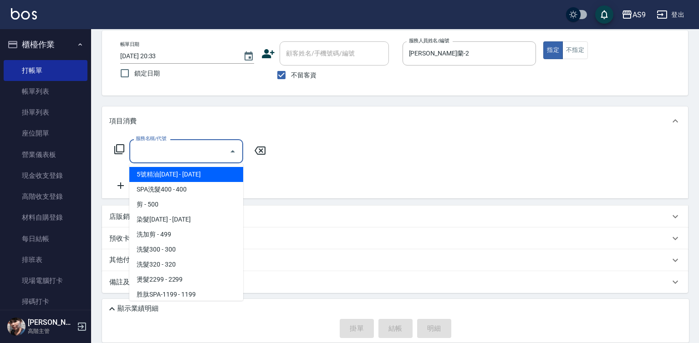
click at [196, 153] on input "服務名稱/代號" at bounding box center [179, 151] width 92 height 16
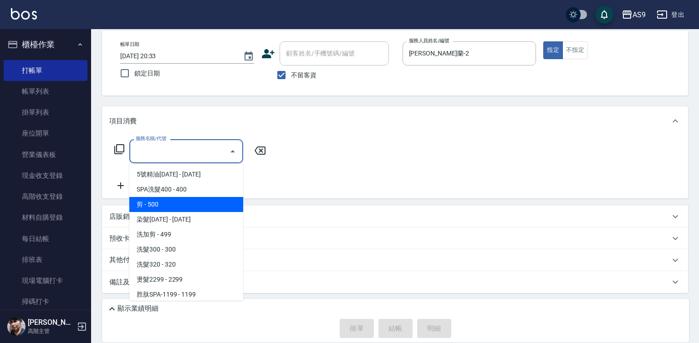
click at [196, 195] on span "SPA洗髮400 - 400" at bounding box center [186, 189] width 114 height 15
type input "SPA洗髮400(SPA洗髮400)"
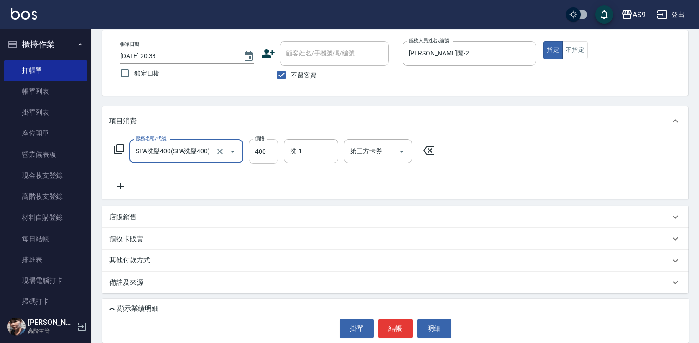
click at [267, 149] on input "400" at bounding box center [264, 151] width 30 height 25
click at [266, 149] on input "400" at bounding box center [264, 151] width 30 height 25
type input "318"
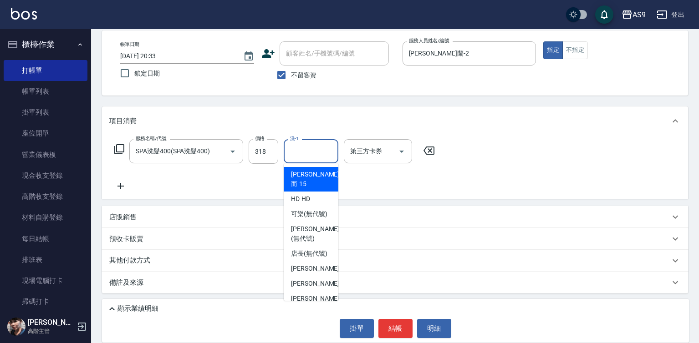
click at [309, 154] on input "洗-1" at bounding box center [311, 151] width 46 height 16
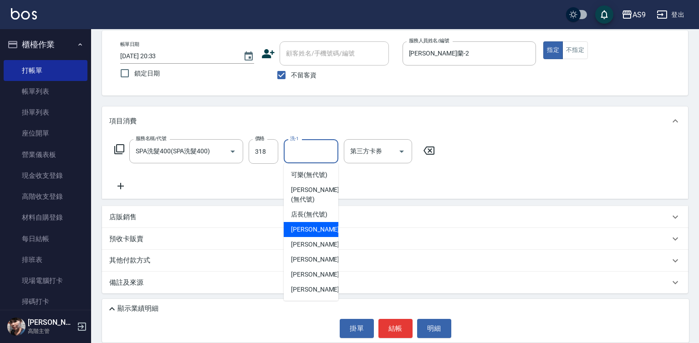
scroll to position [58, 0]
click at [320, 260] on div "[PERSON_NAME] -9" at bounding box center [311, 259] width 55 height 15
type input "[PERSON_NAME]-9"
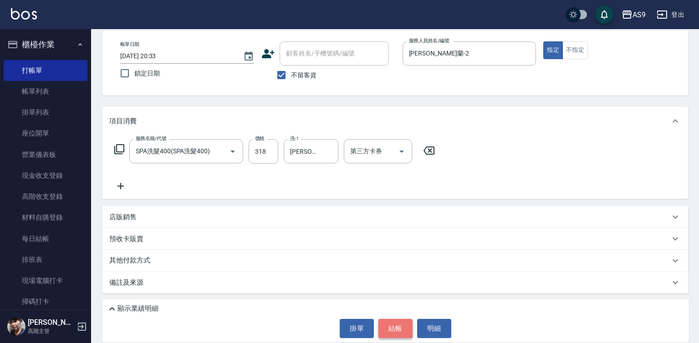
click at [403, 324] on button "結帳" at bounding box center [395, 328] width 34 height 19
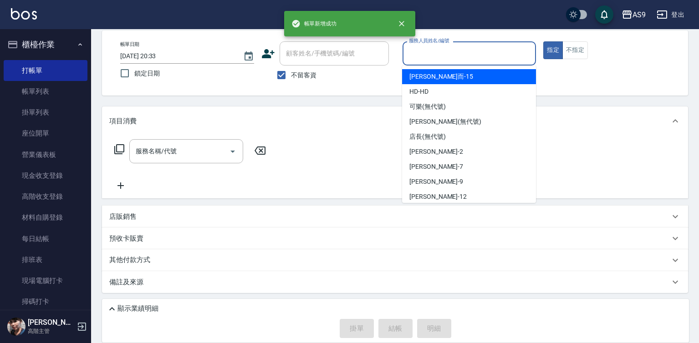
click at [451, 56] on input "服務人員姓名/編號" at bounding box center [469, 54] width 126 height 16
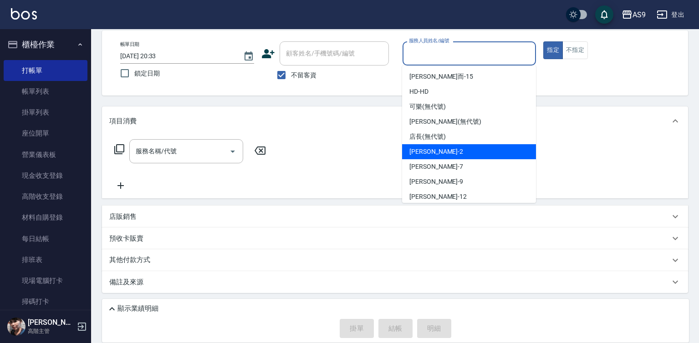
click at [455, 150] on div "[PERSON_NAME]蘭 -2" at bounding box center [469, 151] width 134 height 15
type input "[PERSON_NAME]蘭-2"
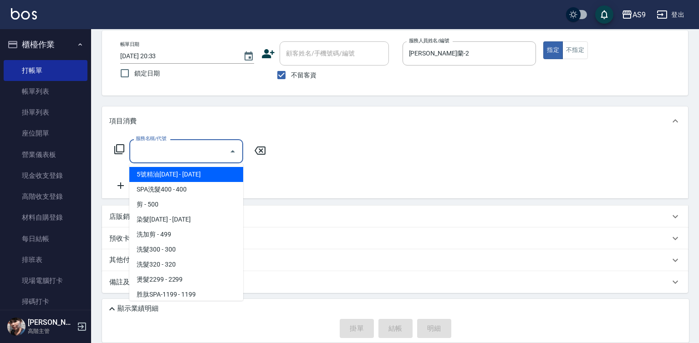
click at [203, 157] on input "服務名稱/代號" at bounding box center [179, 151] width 92 height 16
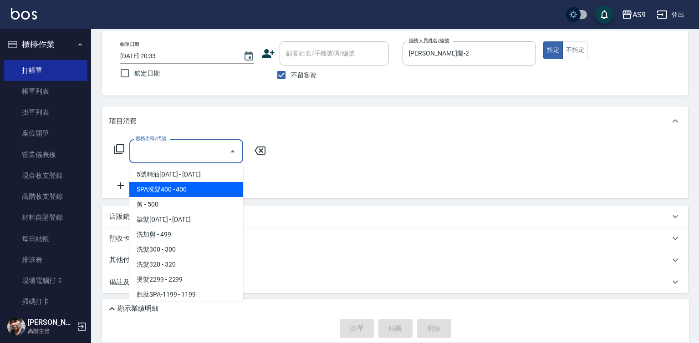
click at [200, 188] on span "SPA洗髮400 - 400" at bounding box center [186, 189] width 114 height 15
type input "SPA洗髮400(SPA洗髮400)"
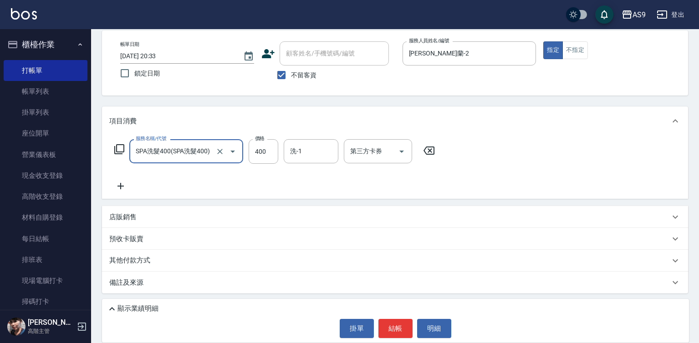
click at [119, 186] on icon at bounding box center [120, 186] width 6 height 6
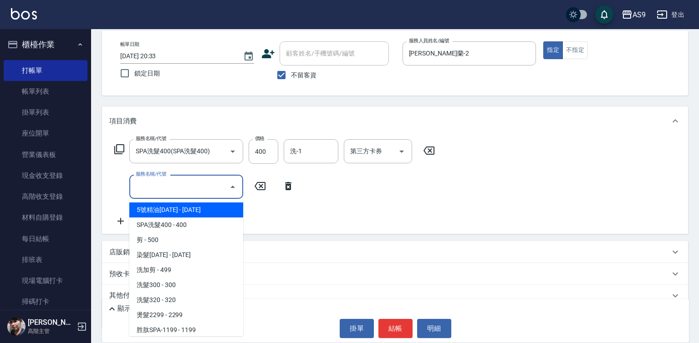
drag, startPoint x: 144, startPoint y: 190, endPoint x: 162, endPoint y: 183, distance: 19.4
click at [145, 190] on input "服務名稱/代號" at bounding box center [179, 187] width 92 height 16
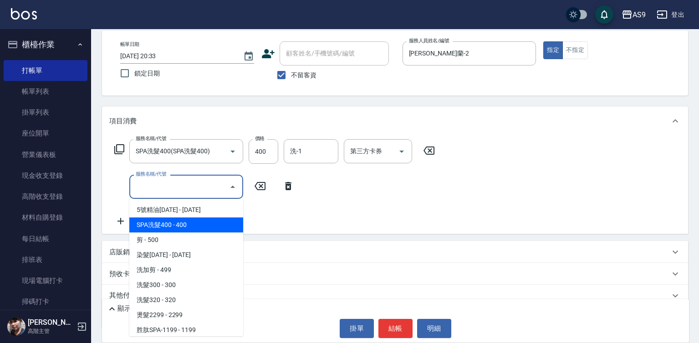
click at [183, 226] on span "SPA洗髮400 - 400" at bounding box center [186, 225] width 114 height 15
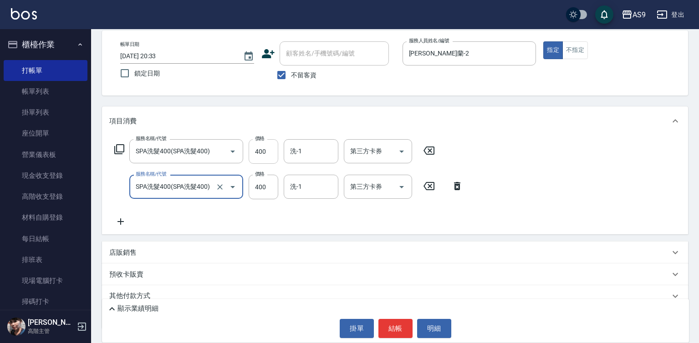
click at [266, 156] on input "400" at bounding box center [264, 151] width 30 height 25
type input "SPA洗髮400"
click at [266, 156] on input "400" at bounding box center [264, 151] width 30 height 25
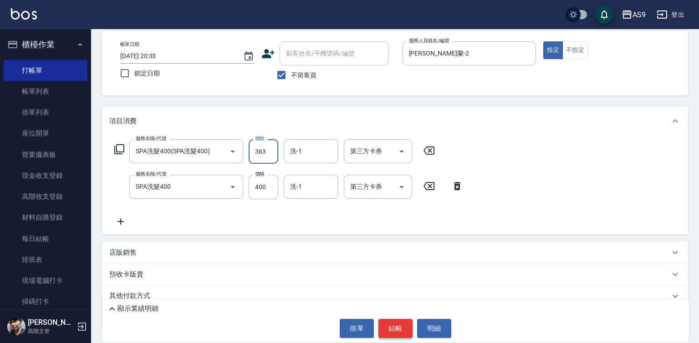
type input "363"
click at [396, 322] on button "結帳" at bounding box center [395, 328] width 34 height 19
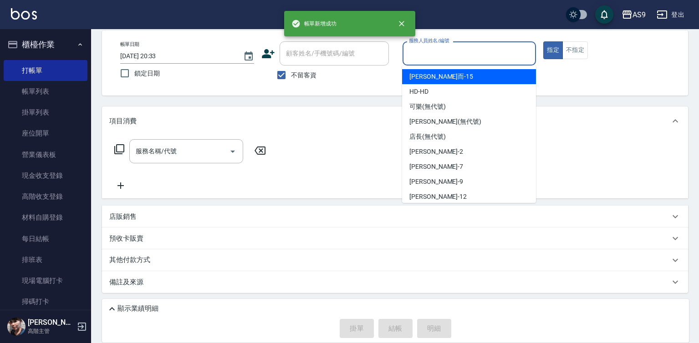
click at [438, 56] on input "服務人員姓名/編號" at bounding box center [469, 54] width 126 height 16
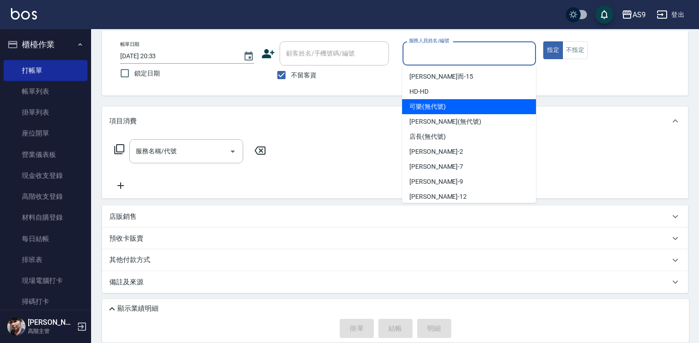
click at [443, 107] on span "可樂 (無代號)" at bounding box center [427, 107] width 36 height 10
type input "可樂(無代號)"
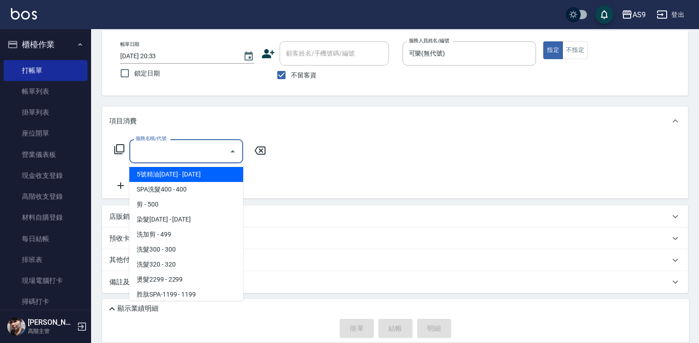
click at [197, 155] on input "服務名稱/代號" at bounding box center [179, 151] width 92 height 16
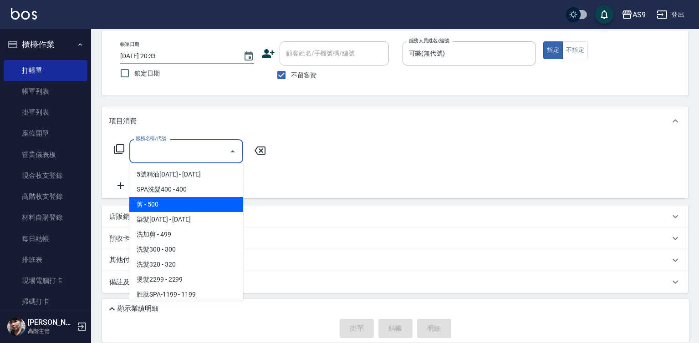
click at [182, 208] on span "剪 - 500" at bounding box center [186, 204] width 114 height 15
type input "剪(剪)"
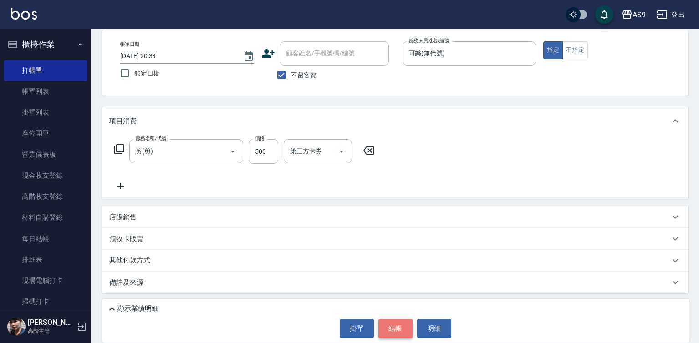
click at [391, 332] on button "結帳" at bounding box center [395, 328] width 34 height 19
type input "[DATE] 20:34"
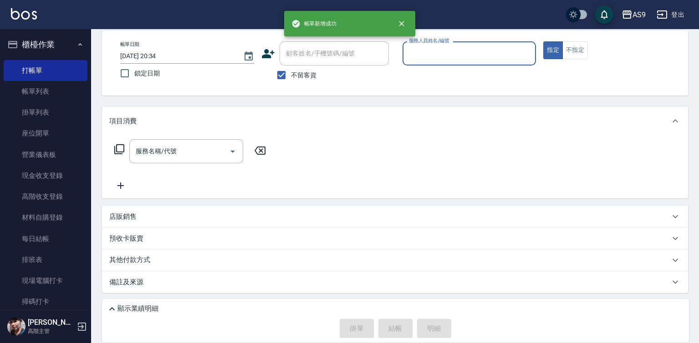
drag, startPoint x: 437, startPoint y: 53, endPoint x: 437, endPoint y: 59, distance: 5.5
click at [437, 55] on input "服務人員姓名/編號" at bounding box center [469, 54] width 126 height 16
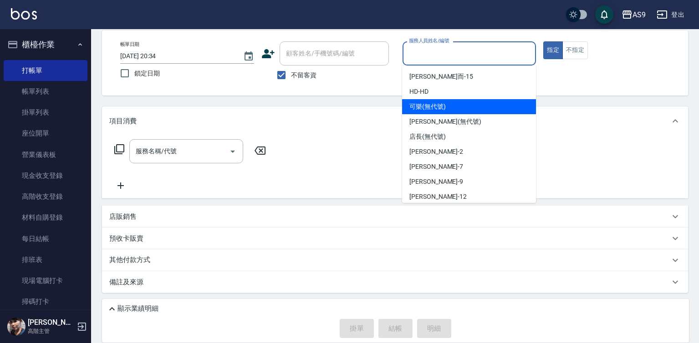
click at [435, 110] on span "可樂 (無代號)" at bounding box center [427, 107] width 36 height 10
type input "可樂(無代號)"
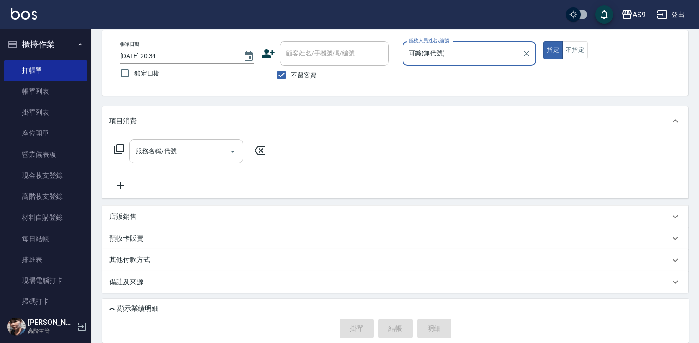
click at [188, 148] on input "服務名稱/代號" at bounding box center [179, 151] width 92 height 16
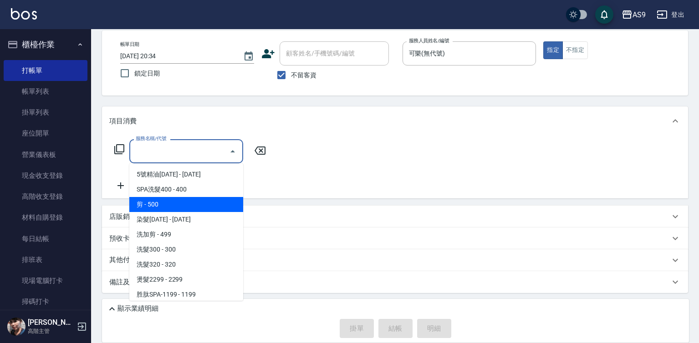
click at [192, 205] on span "剪 - 500" at bounding box center [186, 204] width 114 height 15
type input "剪(剪)"
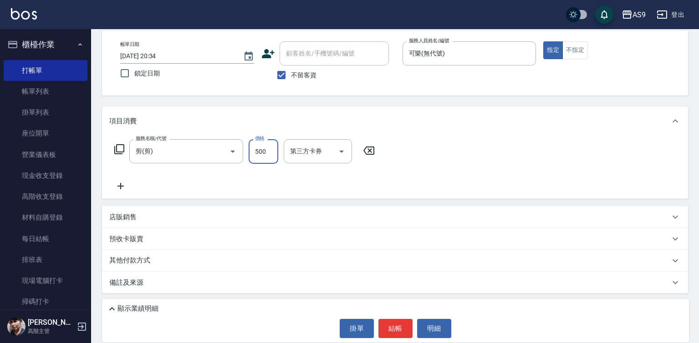
click at [270, 152] on input "500" at bounding box center [264, 151] width 30 height 25
type input "400"
click at [397, 328] on button "結帳" at bounding box center [395, 328] width 34 height 19
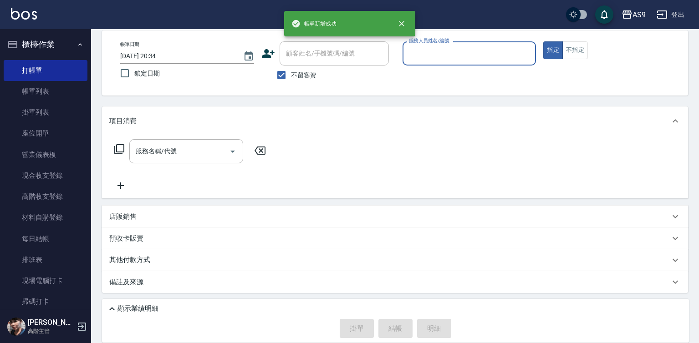
click at [433, 61] on input "服務人員姓名/編號" at bounding box center [469, 54] width 126 height 16
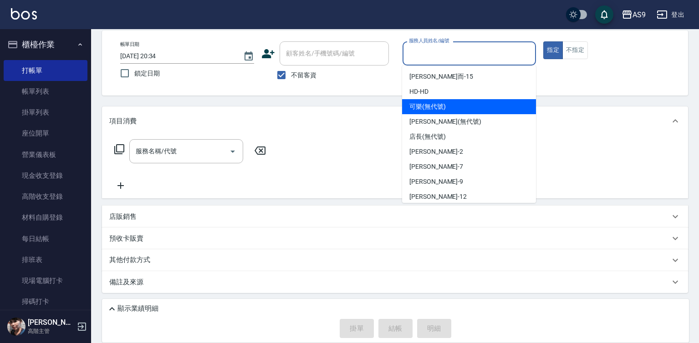
click at [436, 112] on div "可樂 (無代號)" at bounding box center [469, 106] width 134 height 15
type input "可樂(無代號)"
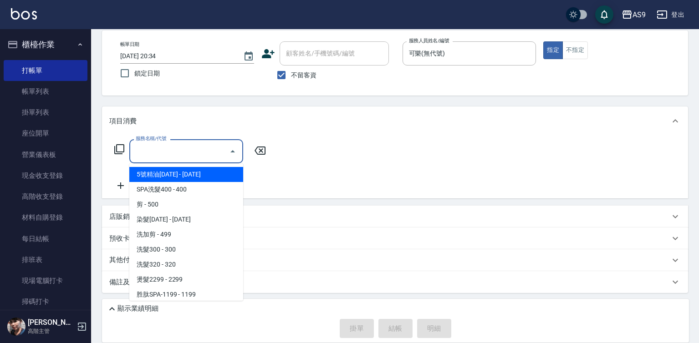
click at [209, 155] on input "服務名稱/代號" at bounding box center [179, 151] width 92 height 16
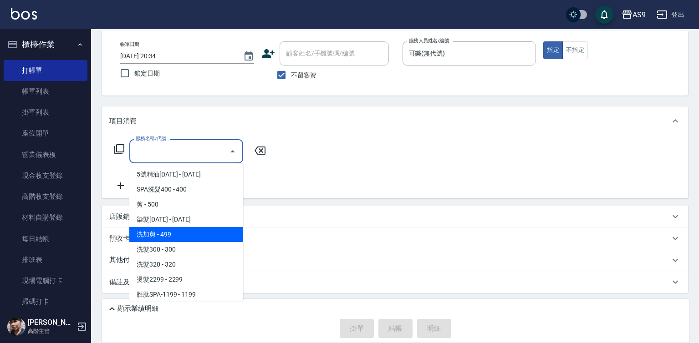
drag, startPoint x: 175, startPoint y: 237, endPoint x: 174, endPoint y: 253, distance: 16.0
click at [175, 240] on span "洗加剪 - 499" at bounding box center [186, 234] width 114 height 15
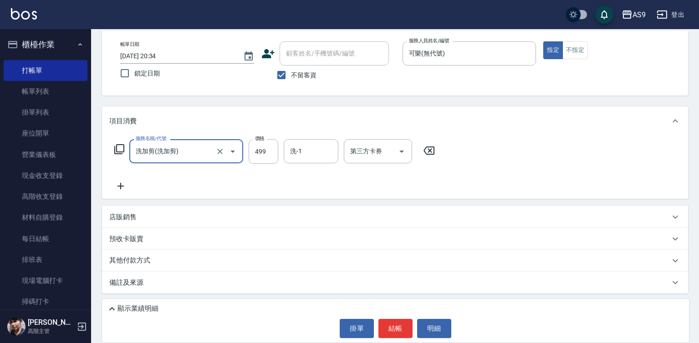
click at [173, 249] on div "預收卡販賣" at bounding box center [395, 239] width 586 height 22
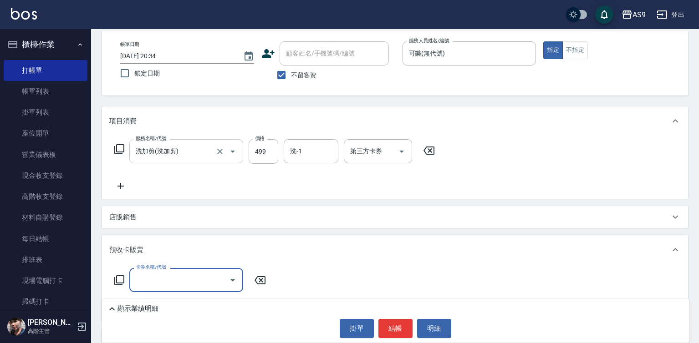
scroll to position [0, 0]
drag, startPoint x: 210, startPoint y: 150, endPoint x: 210, endPoint y: 155, distance: 5.0
click at [210, 151] on input "洗加剪(洗加剪)" at bounding box center [173, 151] width 80 height 16
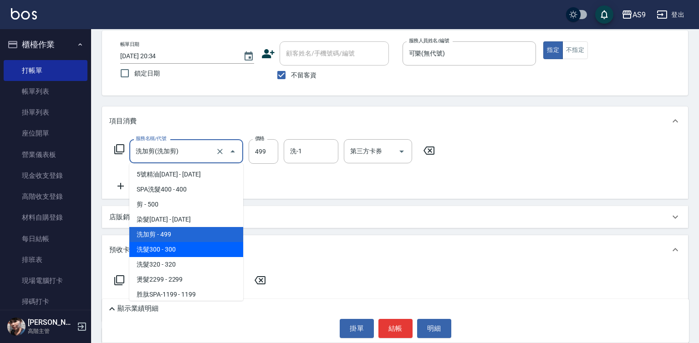
click at [198, 256] on span "洗髮300 - 300" at bounding box center [186, 249] width 114 height 15
type input "洗髮300(洗 髮300)"
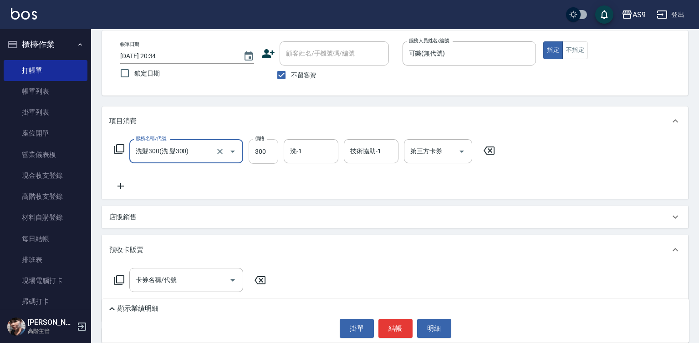
click at [264, 156] on input "300" at bounding box center [264, 151] width 30 height 25
type input "272"
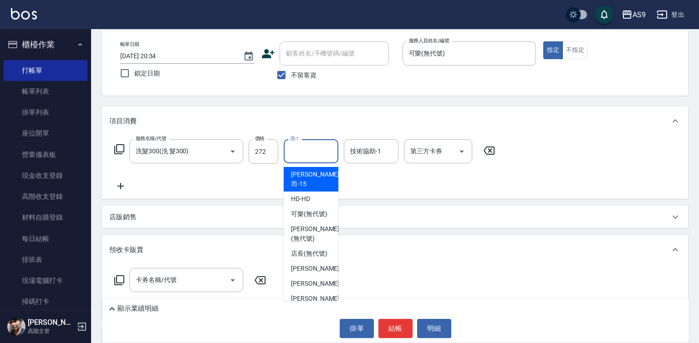
click at [300, 153] on input "洗-1" at bounding box center [311, 151] width 46 height 16
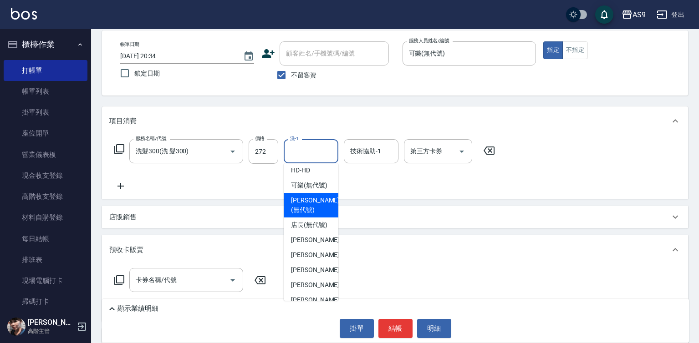
scroll to position [58, 0]
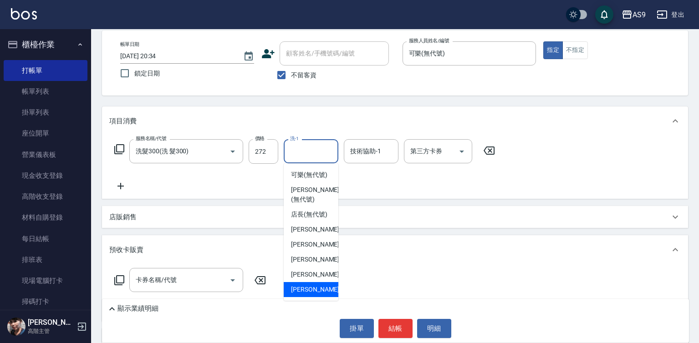
click at [320, 294] on div "[PERSON_NAME] -13" at bounding box center [311, 289] width 55 height 15
type input "[PERSON_NAME]-13"
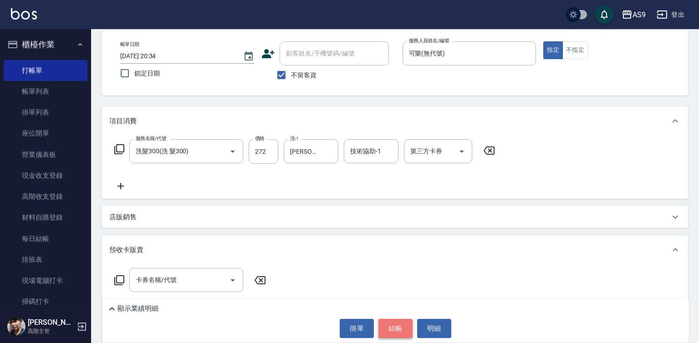
click at [407, 332] on button "結帳" at bounding box center [395, 328] width 34 height 19
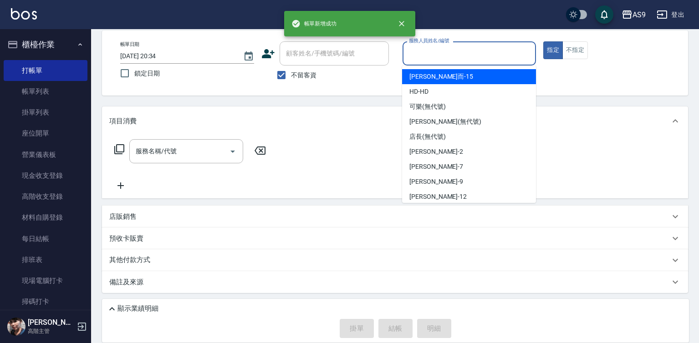
click at [443, 57] on input "服務人員姓名/編號" at bounding box center [469, 54] width 126 height 16
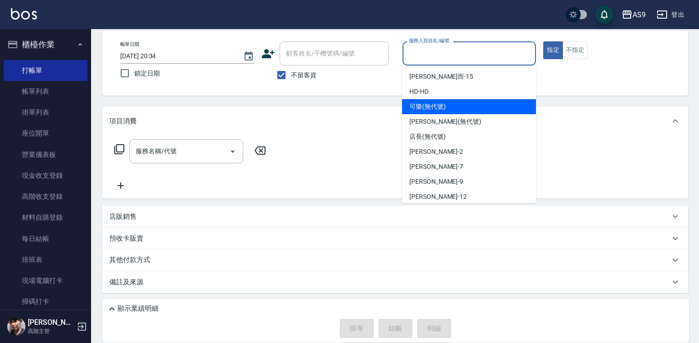
drag, startPoint x: 443, startPoint y: 107, endPoint x: 290, endPoint y: 138, distance: 157.0
click at [442, 109] on span "可樂 (無代號)" at bounding box center [427, 107] width 36 height 10
type input "可樂(無代號)"
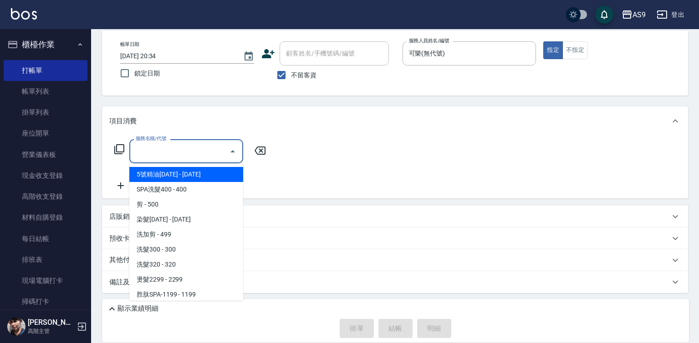
click at [207, 147] on input "服務名稱/代號" at bounding box center [179, 151] width 92 height 16
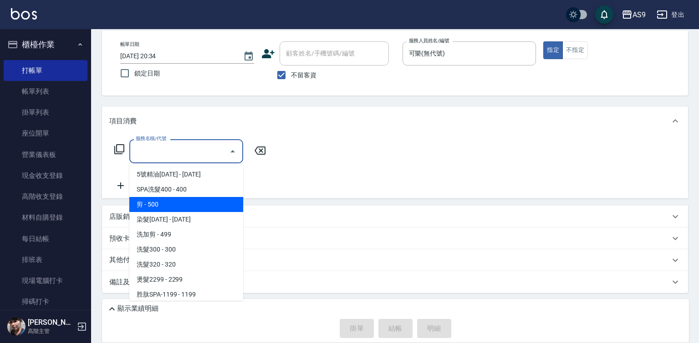
drag, startPoint x: 186, startPoint y: 203, endPoint x: 260, endPoint y: 165, distance: 83.3
click at [186, 203] on span "剪 - 500" at bounding box center [186, 204] width 114 height 15
type input "剪(剪)"
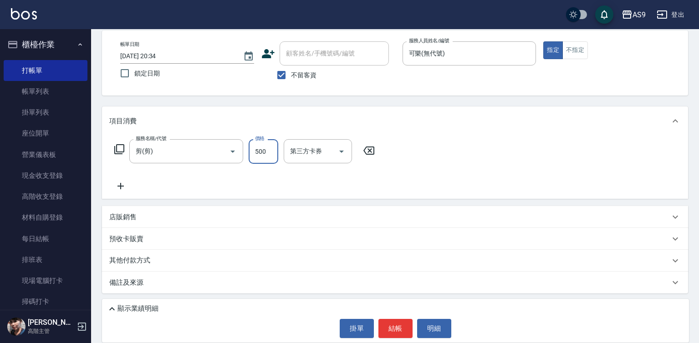
click at [265, 150] on input "500" at bounding box center [264, 151] width 30 height 25
type input "100"
click at [396, 325] on button "結帳" at bounding box center [395, 328] width 34 height 19
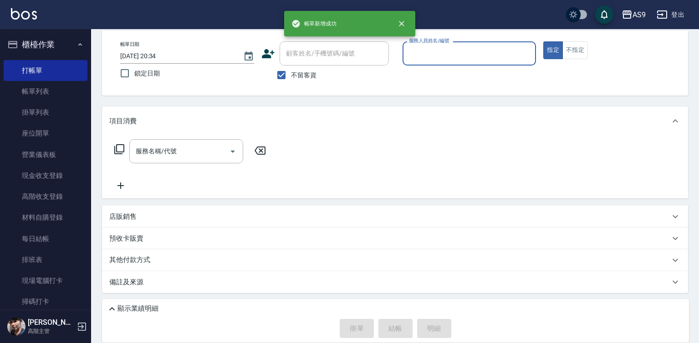
click at [449, 61] on input "服務人員姓名/編號" at bounding box center [469, 54] width 126 height 16
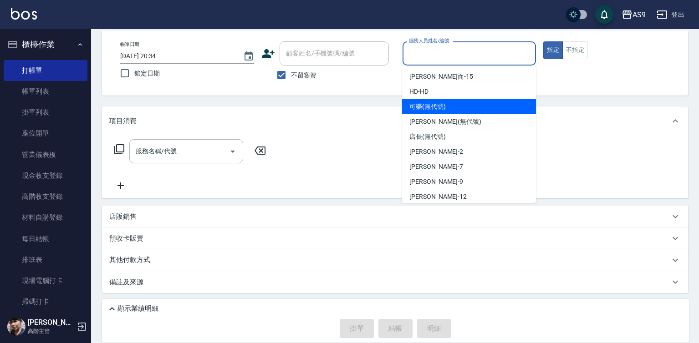
click at [436, 111] on span "可樂 (無代號)" at bounding box center [427, 107] width 36 height 10
type input "可樂(無代號)"
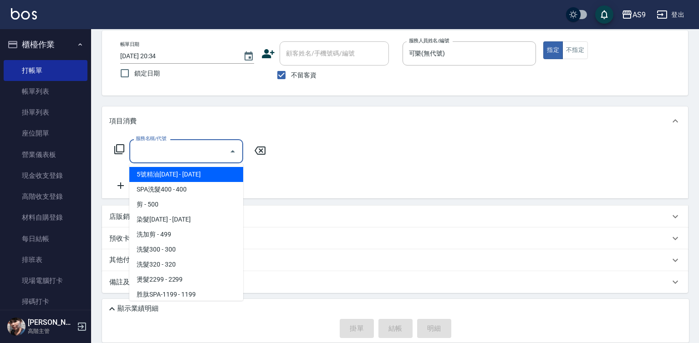
click at [198, 153] on input "服務名稱/代號" at bounding box center [179, 151] width 92 height 16
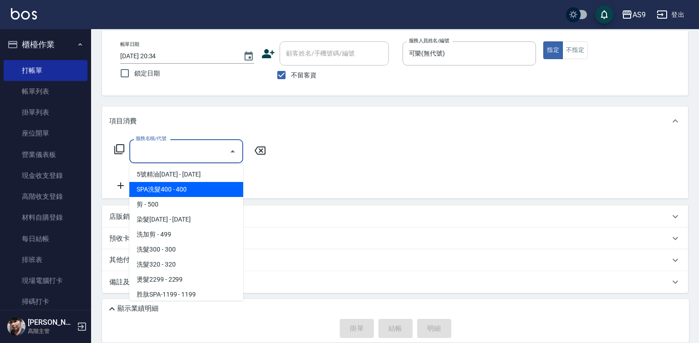
click at [182, 190] on span "SPA洗髮400 - 400" at bounding box center [186, 189] width 114 height 15
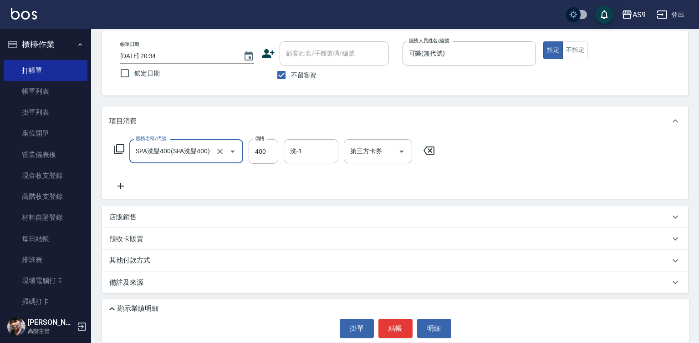
click at [174, 148] on input "SPA洗髮400(SPA洗髮400)" at bounding box center [173, 151] width 80 height 16
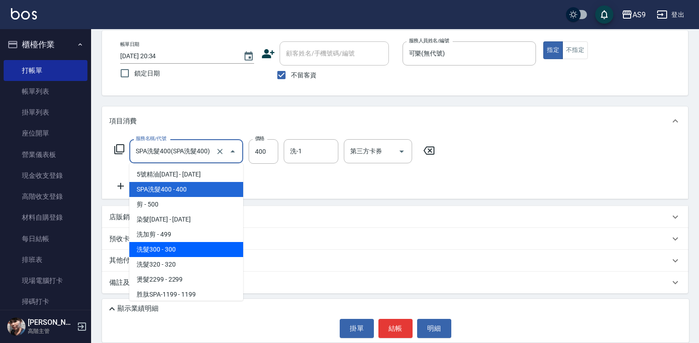
click at [178, 251] on span "洗髮300 - 300" at bounding box center [186, 249] width 114 height 15
type input "洗髮300(洗 髮300)"
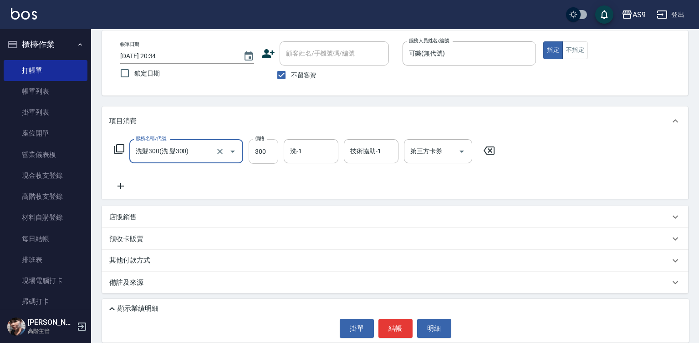
click at [271, 151] on input "300" at bounding box center [264, 151] width 30 height 25
click at [270, 149] on input "3" at bounding box center [264, 151] width 30 height 25
type input "318"
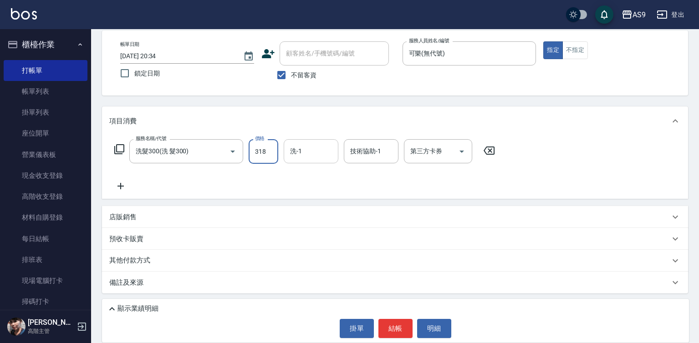
click at [299, 154] on input "洗-1" at bounding box center [311, 151] width 46 height 16
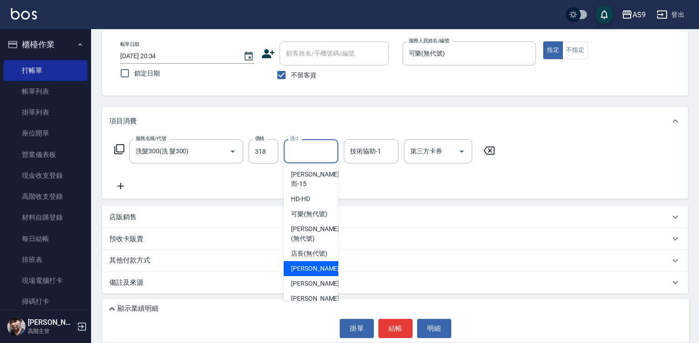
click at [316, 274] on span "[PERSON_NAME]蘭 -2" at bounding box center [318, 269] width 54 height 10
type input "[PERSON_NAME]蘭-2"
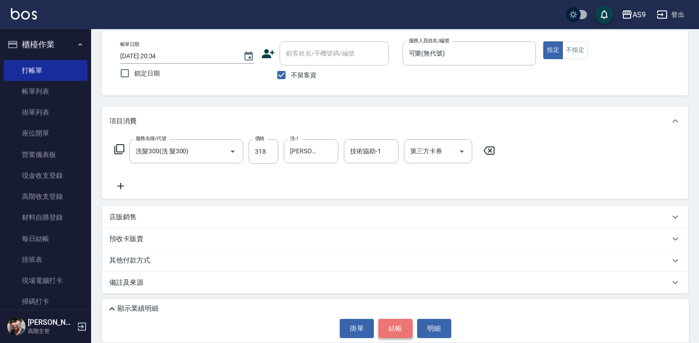
click at [388, 329] on button "結帳" at bounding box center [395, 328] width 34 height 19
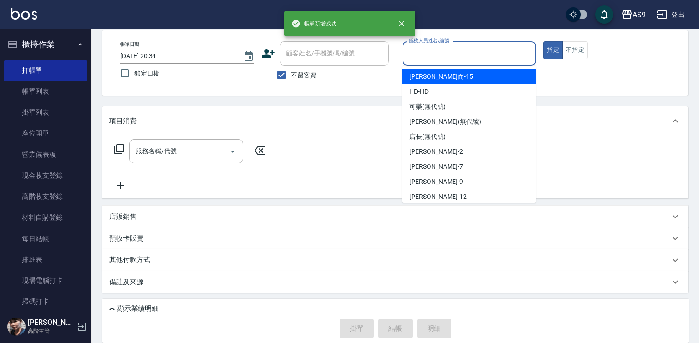
click at [416, 52] on input "服務人員姓名/編號" at bounding box center [469, 54] width 126 height 16
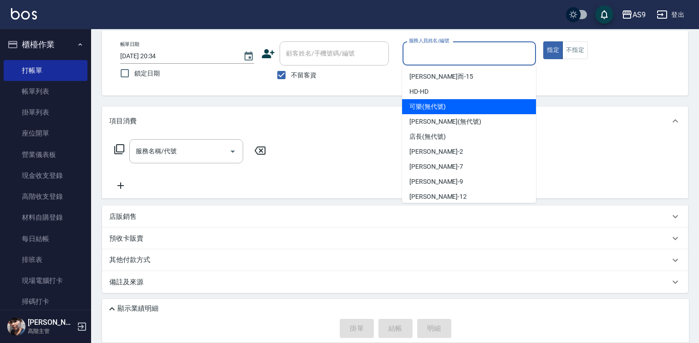
click at [430, 106] on span "可樂 (無代號)" at bounding box center [427, 107] width 36 height 10
type input "可樂(無代號)"
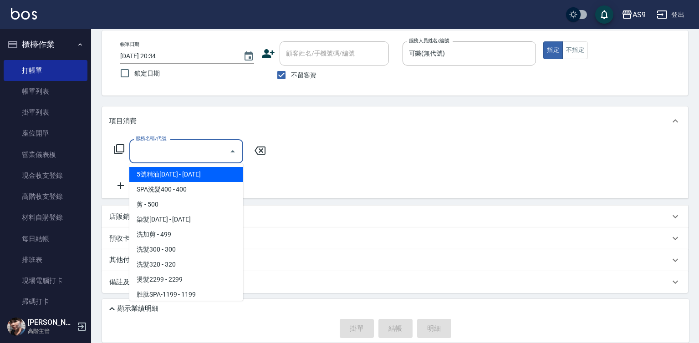
click at [207, 150] on input "服務名稱/代號" at bounding box center [179, 151] width 92 height 16
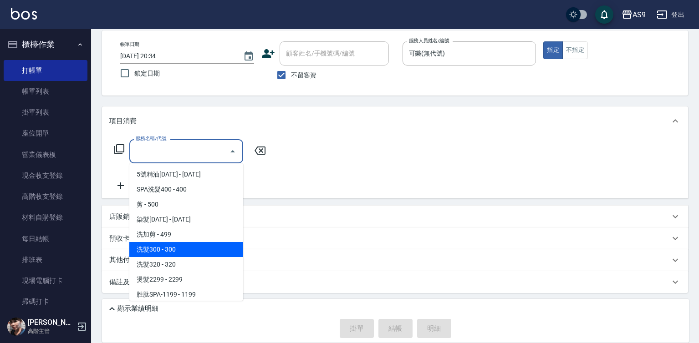
click at [194, 250] on span "洗髮300 - 300" at bounding box center [186, 249] width 114 height 15
type input "洗髮300(洗 髮300)"
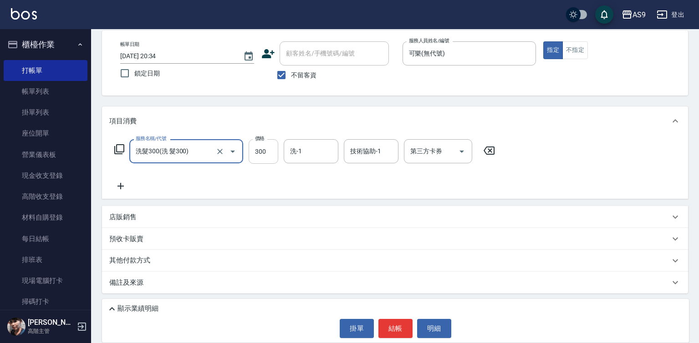
click at [254, 160] on input "300" at bounding box center [264, 151] width 30 height 25
click at [262, 155] on input "272300" at bounding box center [264, 151] width 30 height 25
type input "272"
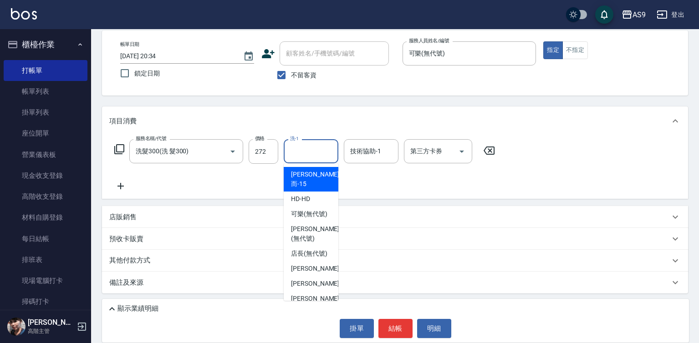
drag, startPoint x: 318, startPoint y: 152, endPoint x: 327, endPoint y: 186, distance: 34.5
click at [318, 153] on input "洗-1" at bounding box center [311, 151] width 46 height 16
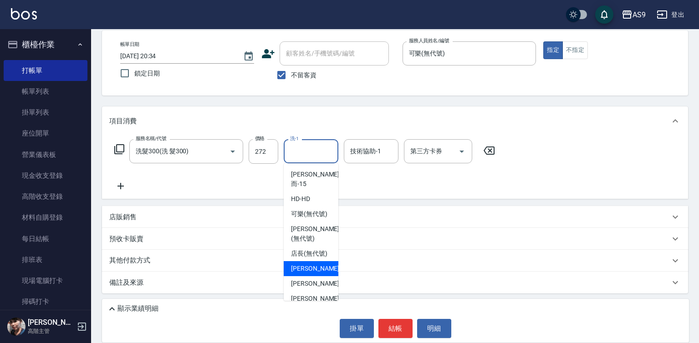
click at [318, 274] on span "[PERSON_NAME]蘭 -2" at bounding box center [318, 269] width 54 height 10
type input "[PERSON_NAME]蘭-2"
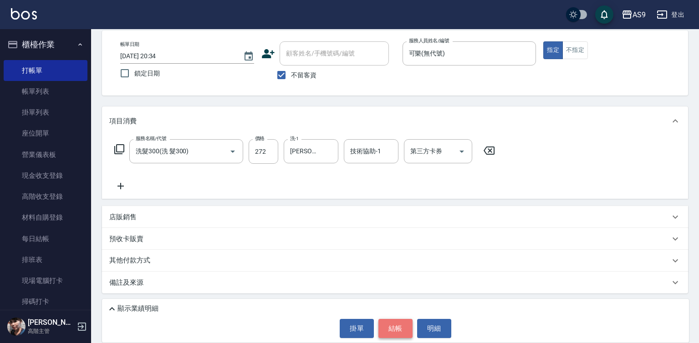
click at [389, 330] on button "結帳" at bounding box center [395, 328] width 34 height 19
type input "[DATE] 20:35"
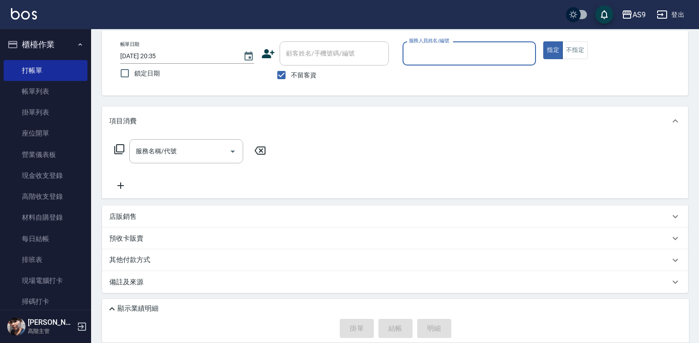
click at [440, 56] on input "服務人員姓名/編號" at bounding box center [469, 54] width 126 height 16
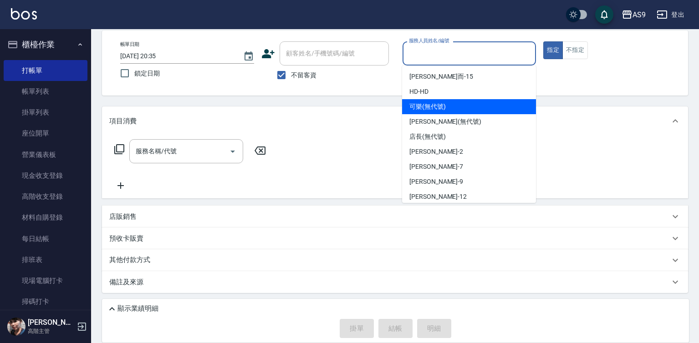
click at [433, 102] on span "可樂 (無代號)" at bounding box center [427, 107] width 36 height 10
type input "可樂(無代號)"
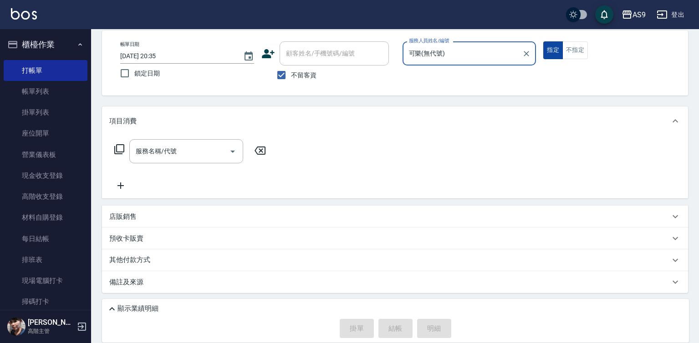
click at [581, 51] on button "不指定" at bounding box center [574, 50] width 25 height 18
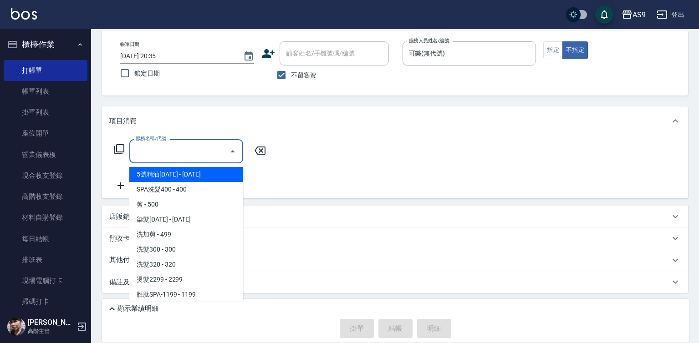
click at [168, 151] on input "服務名稱/代號" at bounding box center [179, 151] width 92 height 16
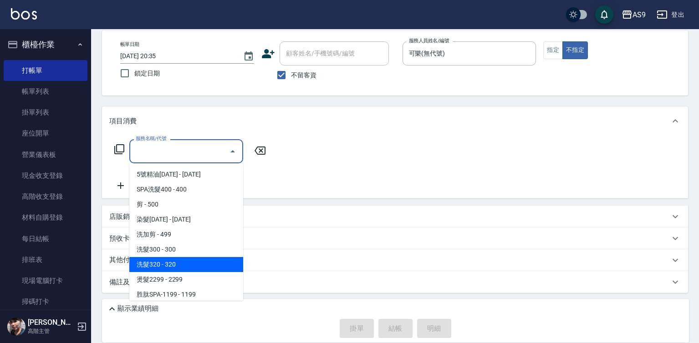
click at [173, 269] on span "洗髮320 - 320" at bounding box center [186, 264] width 114 height 15
type input "洗髮320(洗髮320)"
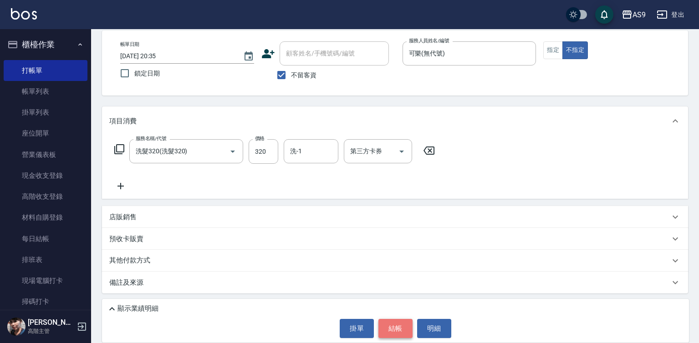
click at [385, 330] on button "結帳" at bounding box center [395, 328] width 34 height 19
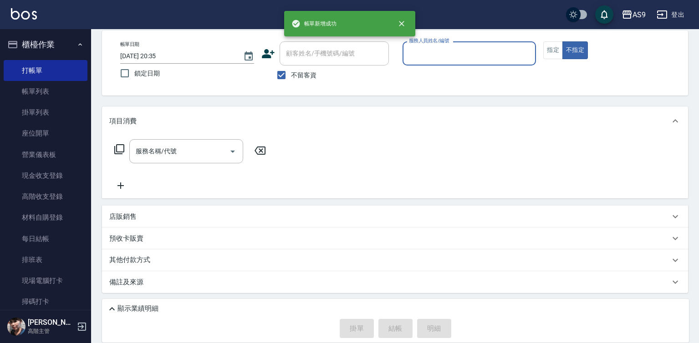
click at [436, 54] on input "服務人員姓名/編號" at bounding box center [469, 54] width 126 height 16
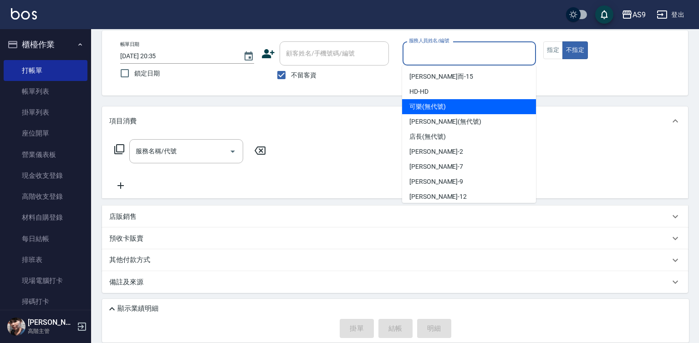
drag, startPoint x: 433, startPoint y: 103, endPoint x: 378, endPoint y: 123, distance: 58.0
click at [433, 106] on span "可樂 (無代號)" at bounding box center [427, 107] width 36 height 10
type input "可樂(無代號)"
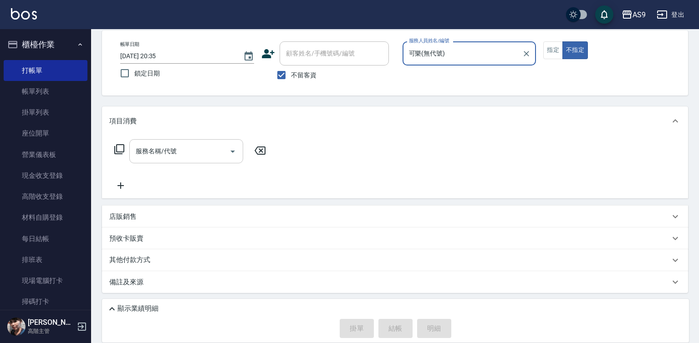
click at [220, 152] on input "服務名稱/代號" at bounding box center [179, 151] width 92 height 16
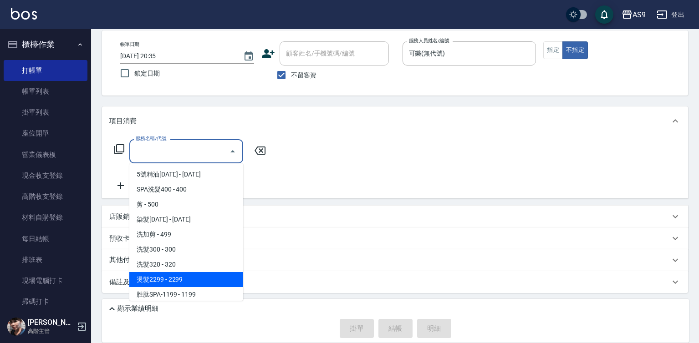
drag, startPoint x: 202, startPoint y: 278, endPoint x: 241, endPoint y: 202, distance: 85.5
click at [202, 279] on span "燙髮2299 - 2299" at bounding box center [186, 279] width 114 height 15
type input "燙髮2299(燙2299)"
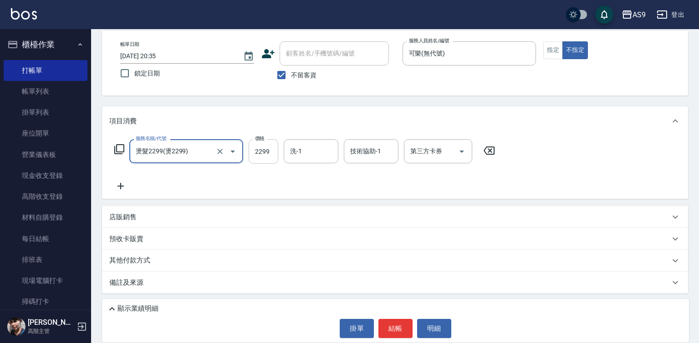
click at [265, 157] on input "2299" at bounding box center [264, 151] width 30 height 25
type input "800"
click at [293, 151] on div "洗-1 洗-1" at bounding box center [311, 151] width 55 height 24
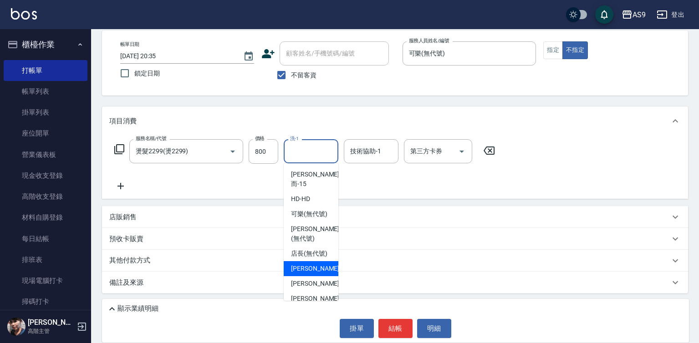
click at [312, 274] on span "[PERSON_NAME]蘭 -2" at bounding box center [318, 269] width 54 height 10
type input "[PERSON_NAME]蘭-2"
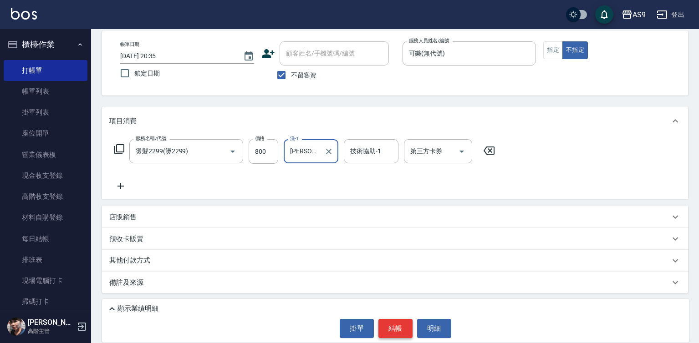
click at [390, 329] on button "結帳" at bounding box center [395, 328] width 34 height 19
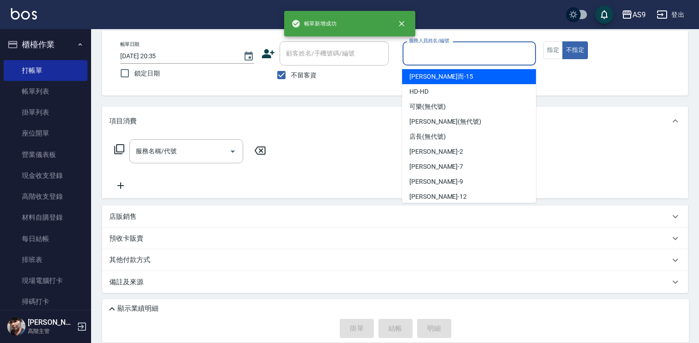
drag, startPoint x: 427, startPoint y: 50, endPoint x: 435, endPoint y: 83, distance: 34.2
click at [427, 50] on input "服務人員姓名/編號" at bounding box center [469, 54] width 126 height 16
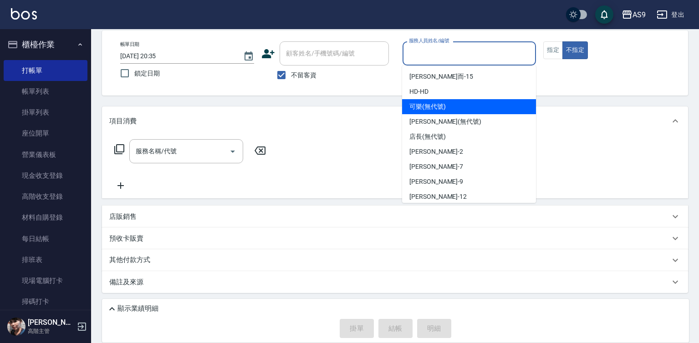
click at [442, 109] on span "可樂 (無代號)" at bounding box center [427, 107] width 36 height 10
type input "可樂(無代號)"
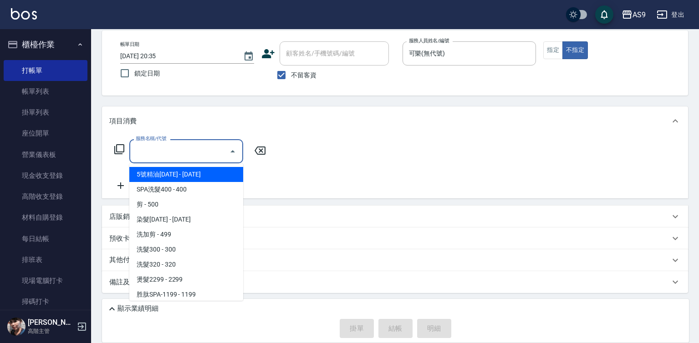
click at [200, 154] on input "服務名稱/代號" at bounding box center [179, 151] width 92 height 16
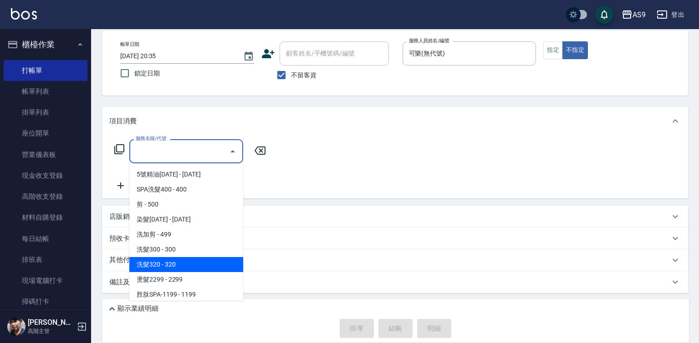
click at [195, 254] on span "洗髮300 - 300" at bounding box center [186, 249] width 114 height 15
type input "洗髮300(洗 髮300)"
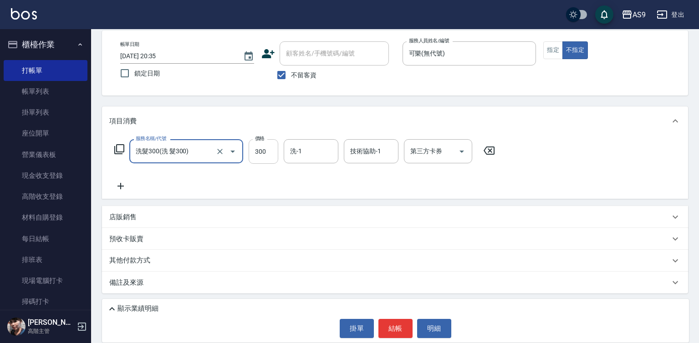
click at [256, 157] on input "300" at bounding box center [264, 151] width 30 height 25
click at [257, 150] on input "270300" at bounding box center [264, 151] width 30 height 25
type input "270"
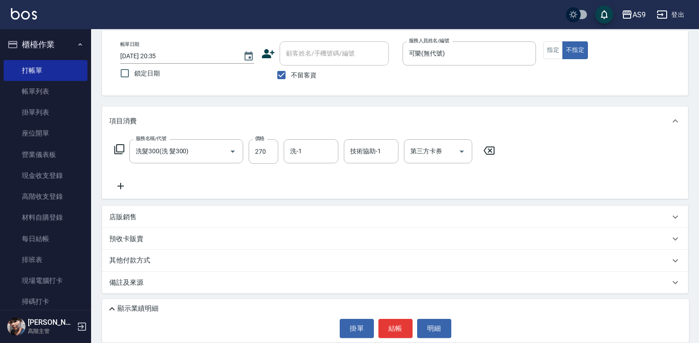
click at [131, 215] on p "店販銷售" at bounding box center [122, 218] width 27 height 10
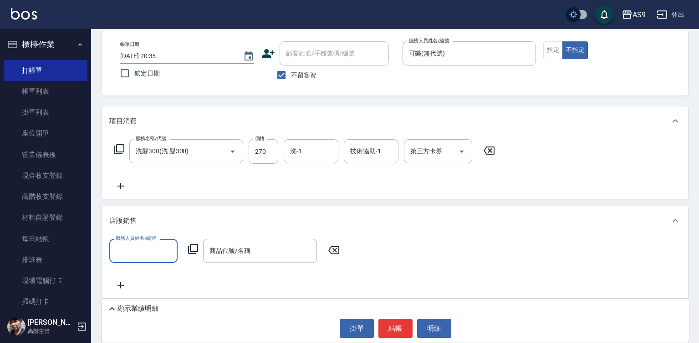
scroll to position [0, 0]
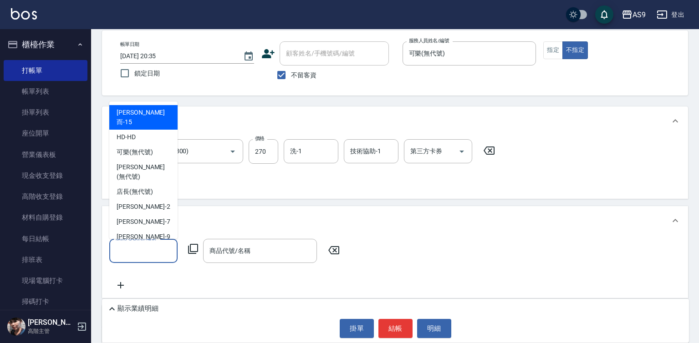
click at [142, 253] on input "服務人員姓名/編號" at bounding box center [143, 251] width 60 height 16
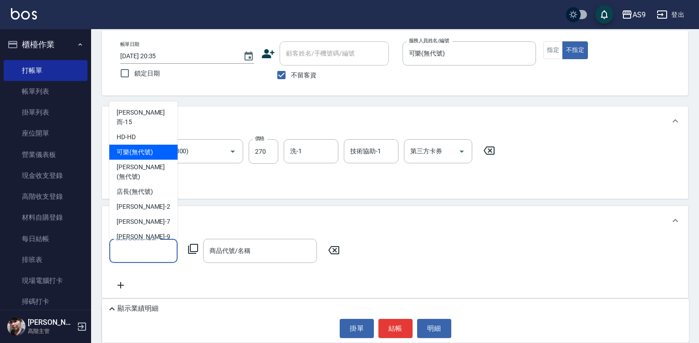
click at [132, 147] on span "可樂 (無代號)" at bounding box center [135, 152] width 36 height 10
type input "可樂(無代號)"
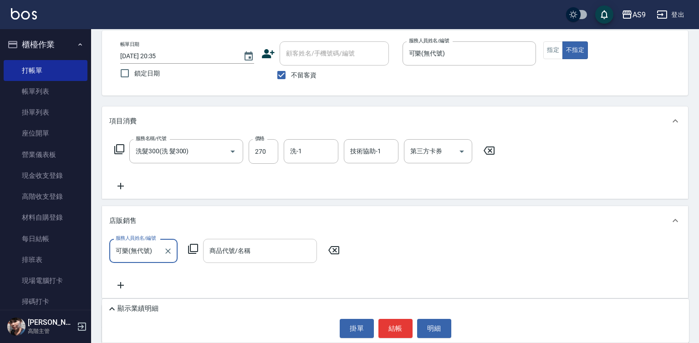
click at [259, 255] on input "商品代號/名稱" at bounding box center [260, 251] width 106 height 16
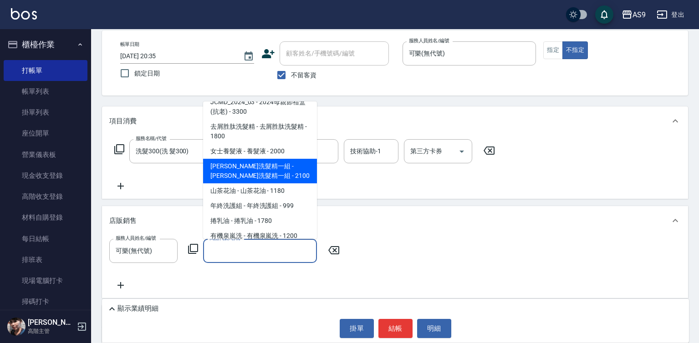
scroll to position [455, 0]
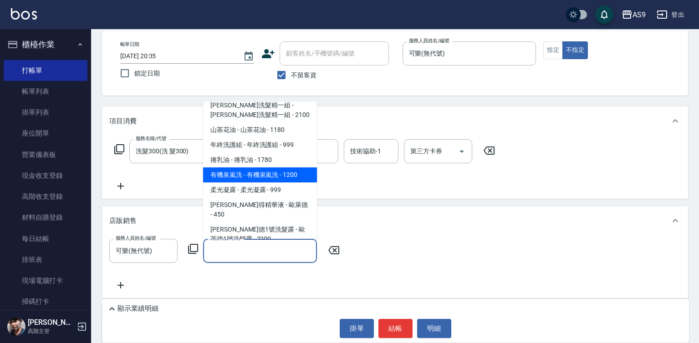
click at [284, 176] on span "有機泉嵐洗 - 有機泉嵐洗 - 1200" at bounding box center [260, 175] width 114 height 15
type input "有機泉嵐洗"
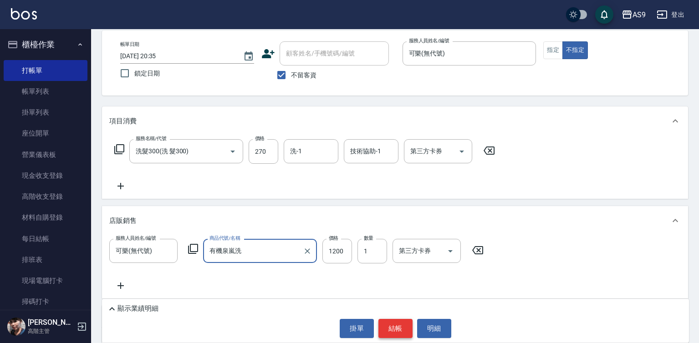
click at [397, 329] on button "結帳" at bounding box center [395, 328] width 34 height 19
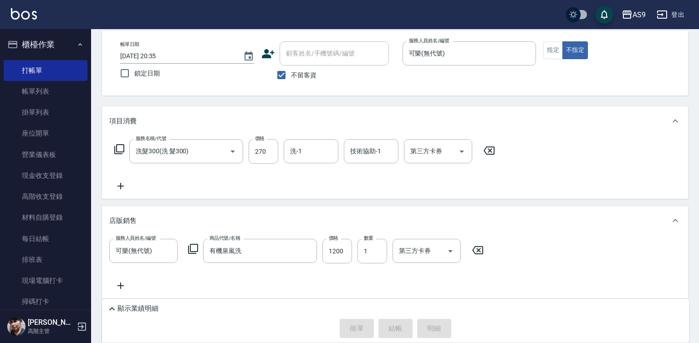
type input "[DATE] 20:36"
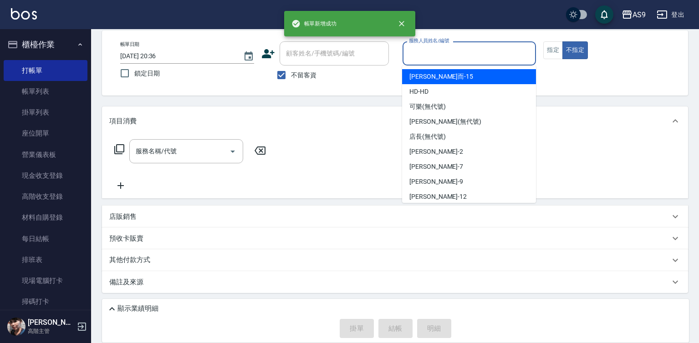
click at [436, 56] on input "服務人員姓名/編號" at bounding box center [469, 54] width 126 height 16
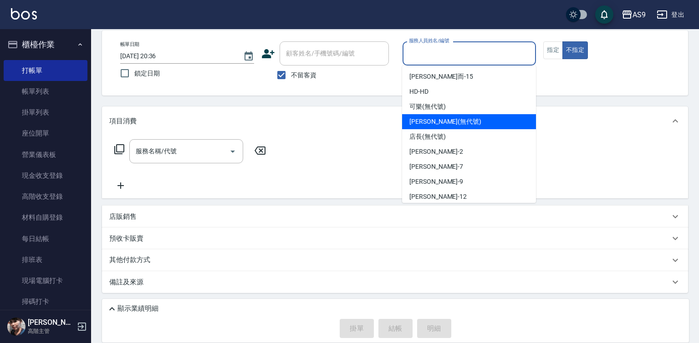
click at [448, 109] on div "可樂 (無代號)" at bounding box center [469, 106] width 134 height 15
type input "可樂(無代號)"
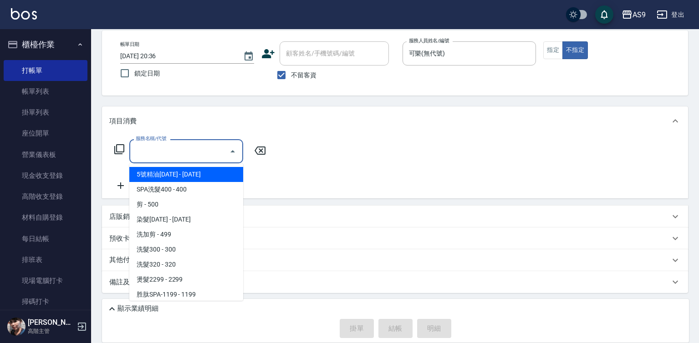
click at [208, 154] on input "服務名稱/代號" at bounding box center [179, 151] width 92 height 16
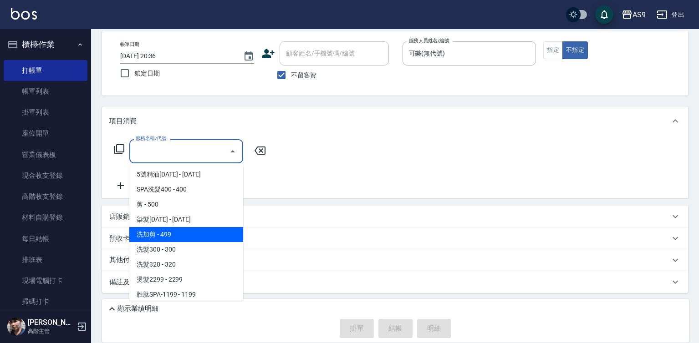
click at [188, 236] on span "洗加剪 - 499" at bounding box center [186, 234] width 114 height 15
type input "洗加剪(洗加剪)"
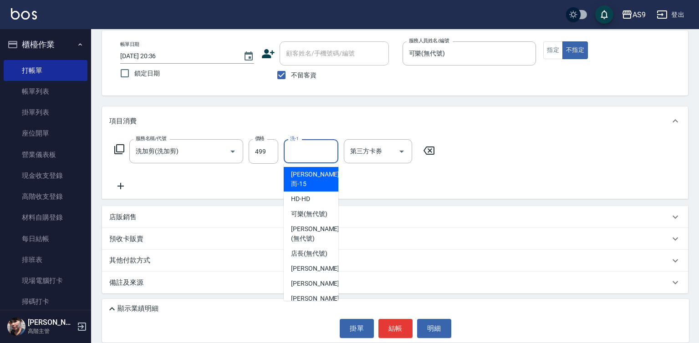
click at [302, 149] on input "洗-1" at bounding box center [311, 151] width 46 height 16
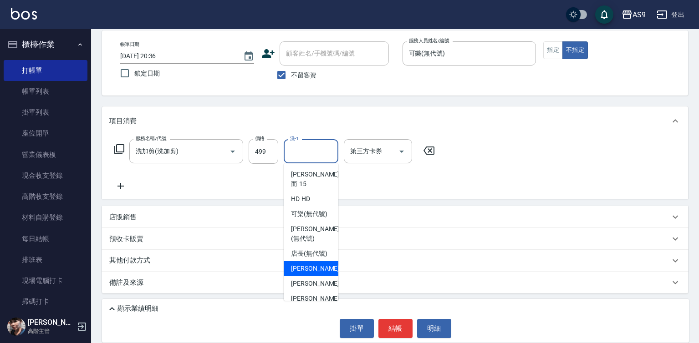
click at [315, 274] on span "[PERSON_NAME]蘭 -2" at bounding box center [318, 269] width 54 height 10
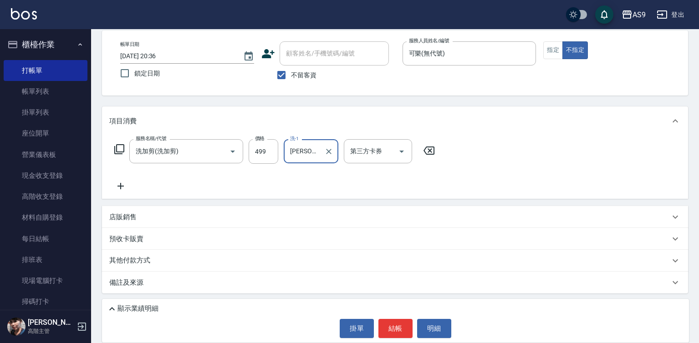
type input "[PERSON_NAME]蘭-2"
click at [393, 329] on button "結帳" at bounding box center [395, 328] width 34 height 19
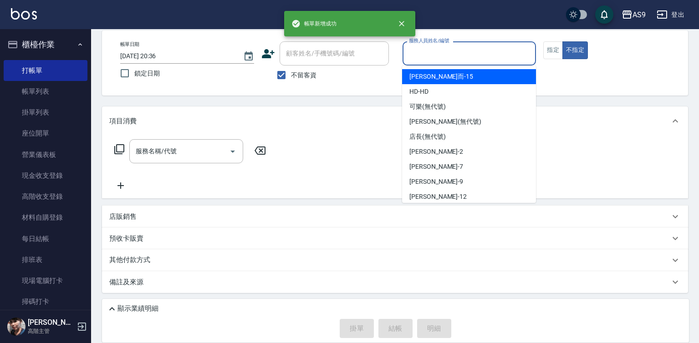
drag, startPoint x: 448, startPoint y: 57, endPoint x: 444, endPoint y: 113, distance: 55.7
click at [448, 57] on input "服務人員姓名/編號" at bounding box center [469, 54] width 126 height 16
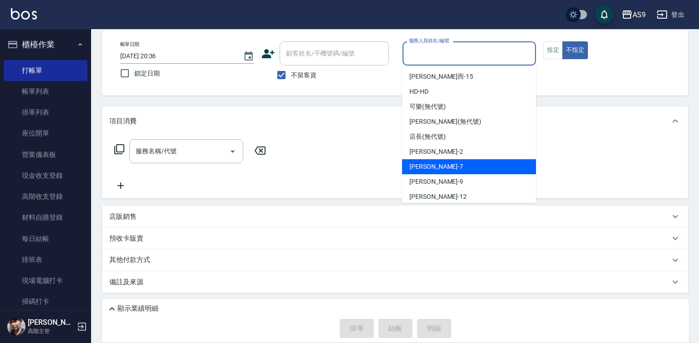
click at [438, 169] on div "Peggy -7" at bounding box center [469, 166] width 134 height 15
type input "Peggy-7"
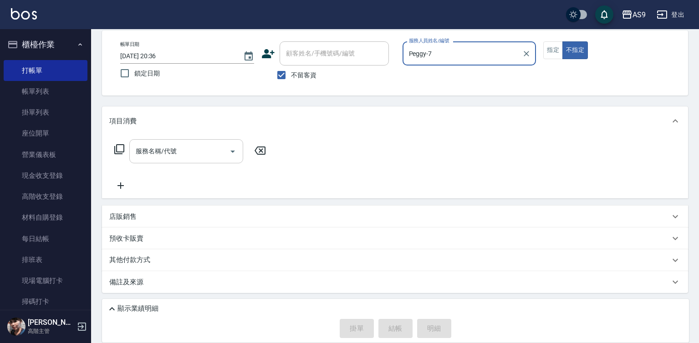
click at [198, 150] on input "服務名稱/代號" at bounding box center [179, 151] width 92 height 16
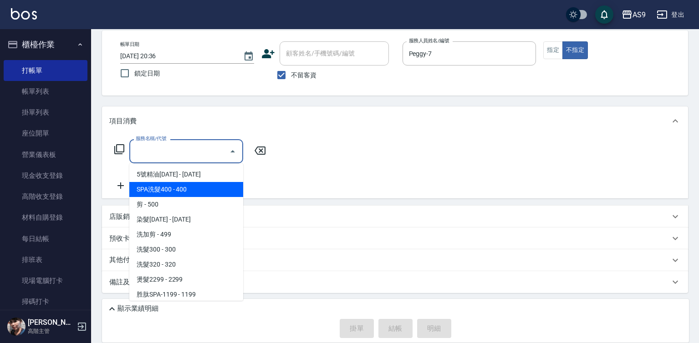
click at [197, 191] on span "SPA洗髮400 - 400" at bounding box center [186, 189] width 114 height 15
type input "SPA洗髮400(SPA洗髮400)"
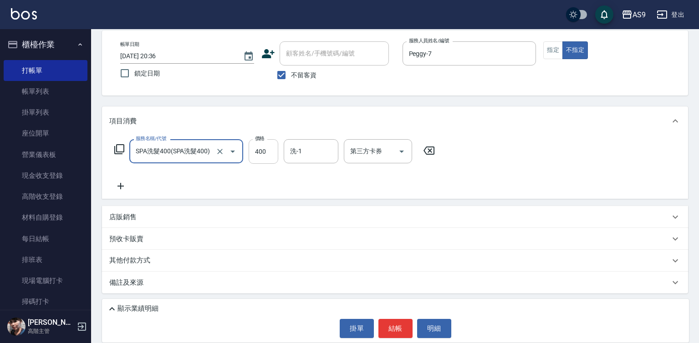
click at [258, 151] on input "400" at bounding box center [264, 151] width 30 height 25
click at [261, 152] on input "36300" at bounding box center [264, 151] width 30 height 25
type input "363"
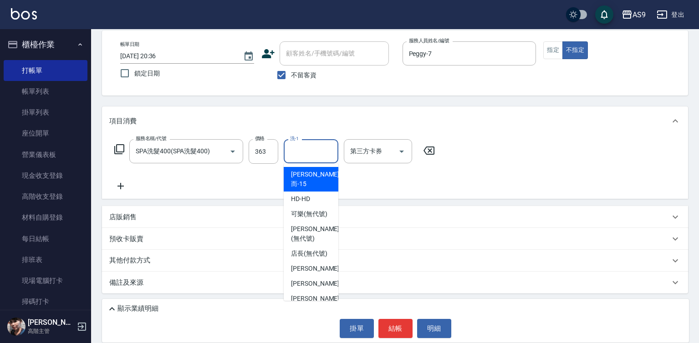
click at [301, 151] on input "洗-1" at bounding box center [311, 151] width 46 height 16
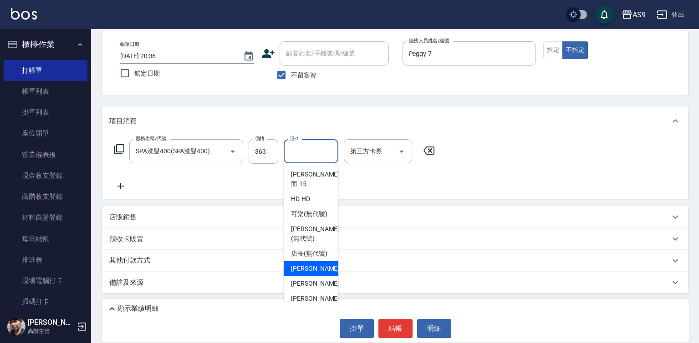
click at [319, 274] on span "[PERSON_NAME]蘭 -2" at bounding box center [318, 269] width 54 height 10
type input "[PERSON_NAME]蘭-2"
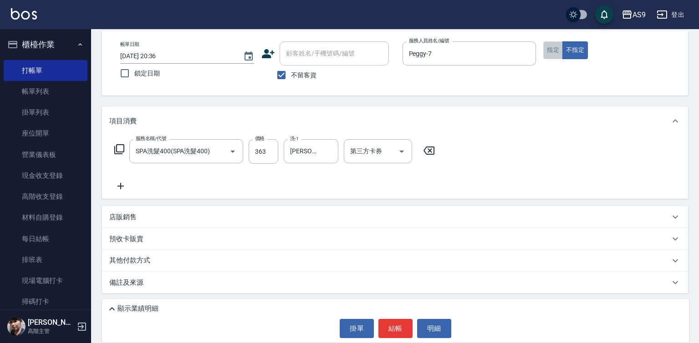
click at [554, 56] on button "指定" at bounding box center [553, 50] width 20 height 18
drag, startPoint x: 384, startPoint y: 328, endPoint x: 389, endPoint y: 315, distance: 14.4
click at [384, 329] on button "結帳" at bounding box center [395, 328] width 34 height 19
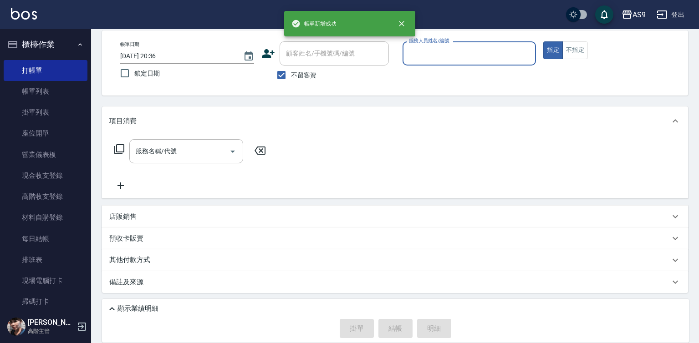
click at [443, 55] on input "服務人員姓名/編號" at bounding box center [469, 54] width 126 height 16
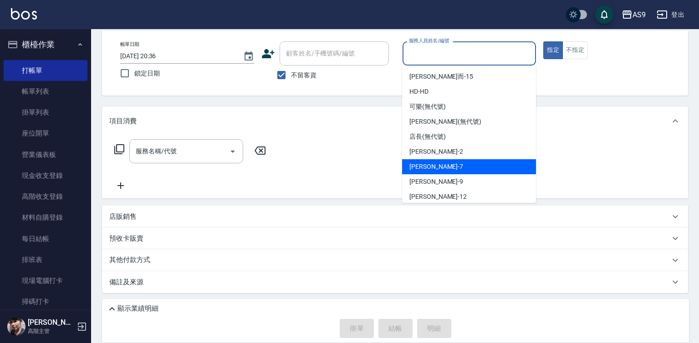
drag, startPoint x: 439, startPoint y: 167, endPoint x: 300, endPoint y: 157, distance: 139.2
click at [439, 168] on div "Peggy -7" at bounding box center [469, 166] width 134 height 15
type input "Peggy-7"
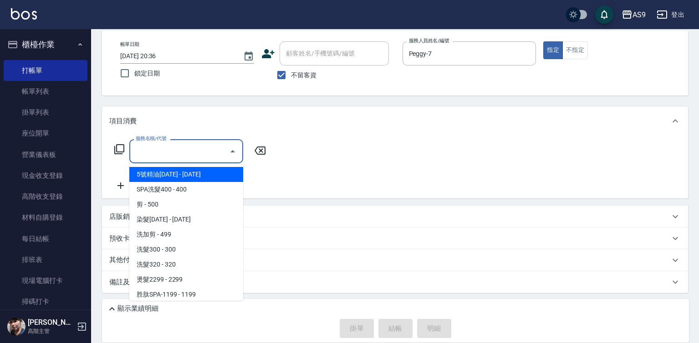
click at [202, 147] on input "服務名稱/代號" at bounding box center [179, 151] width 92 height 16
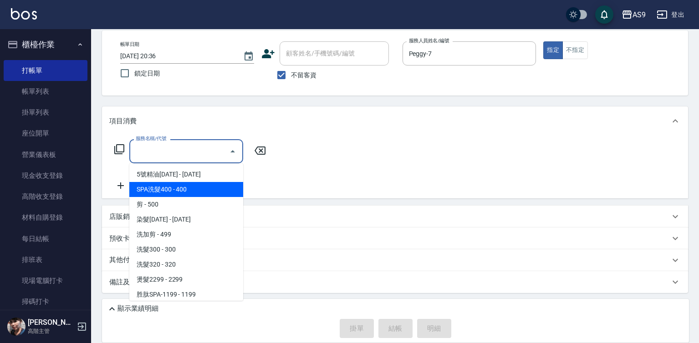
click at [186, 193] on span "SPA洗髮400 - 400" at bounding box center [186, 189] width 114 height 15
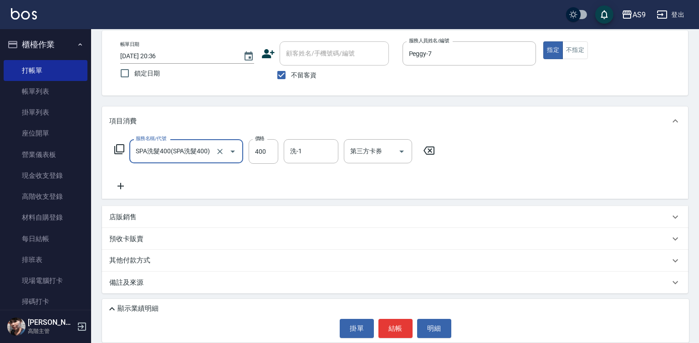
click at [186, 152] on input "SPA洗髮400(SPA洗髮400)" at bounding box center [173, 151] width 80 height 16
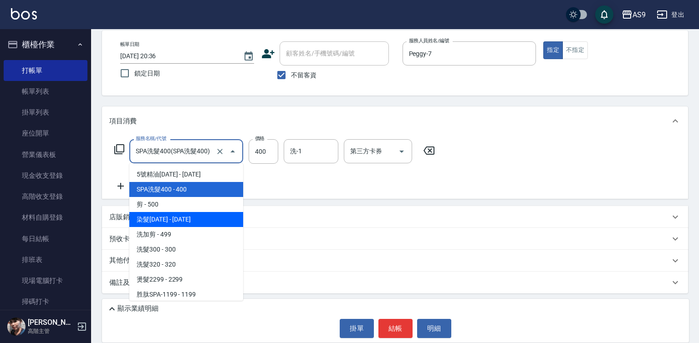
click at [193, 220] on span "染髮[DATE] - [DATE]" at bounding box center [186, 219] width 114 height 15
type input "染髮1500"
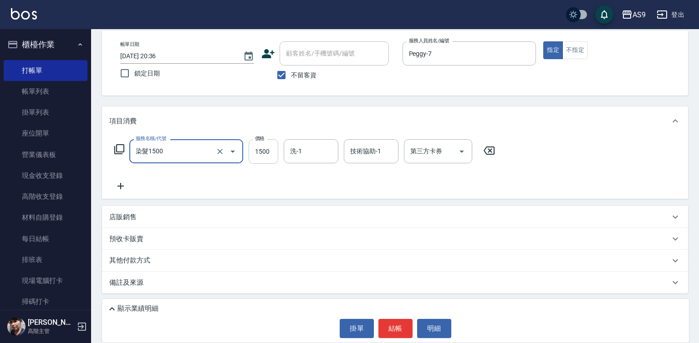
click at [269, 148] on input "1500" at bounding box center [264, 151] width 30 height 25
type input "772"
click at [394, 321] on button "結帳" at bounding box center [395, 328] width 34 height 19
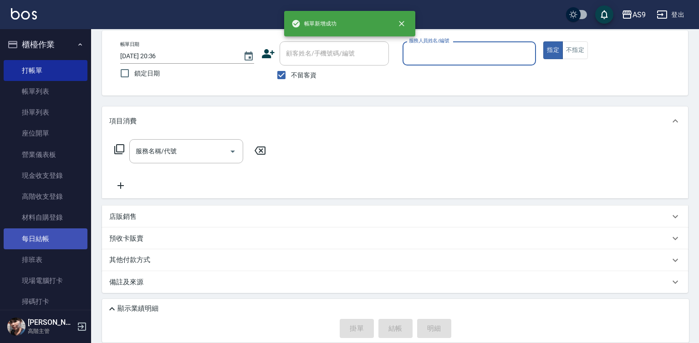
scroll to position [181, 0]
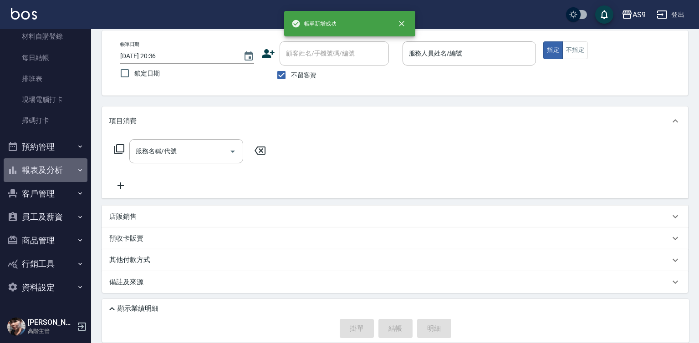
click at [57, 174] on button "報表及分析" at bounding box center [46, 170] width 84 height 24
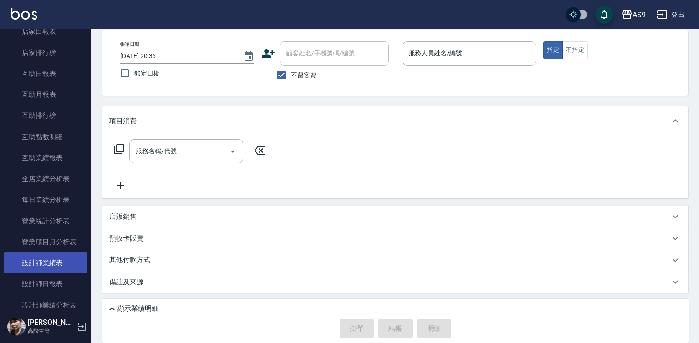
scroll to position [500, 0]
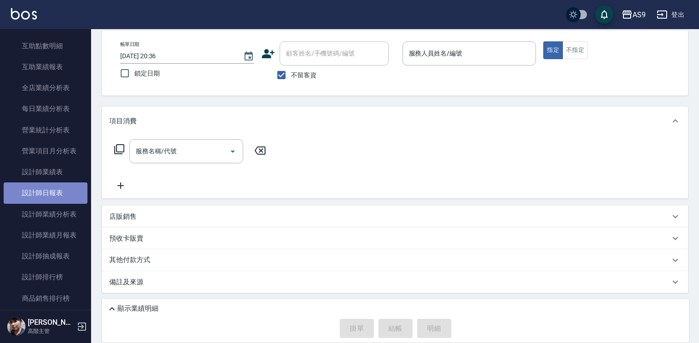
click at [55, 191] on link "設計師日報表" at bounding box center [46, 193] width 84 height 21
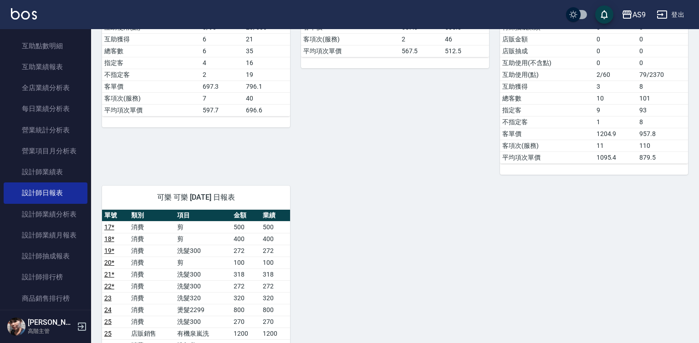
scroll to position [501, 0]
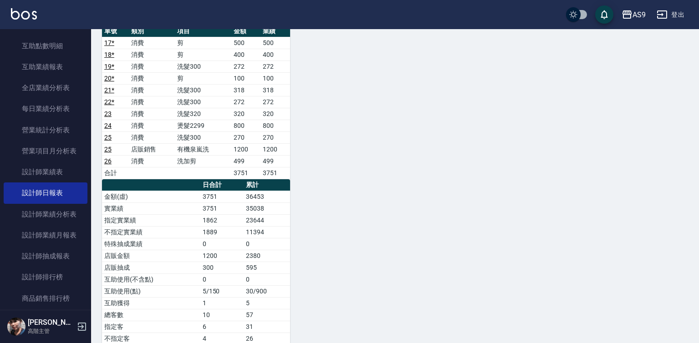
click at [110, 104] on link "22 *" at bounding box center [109, 101] width 10 height 7
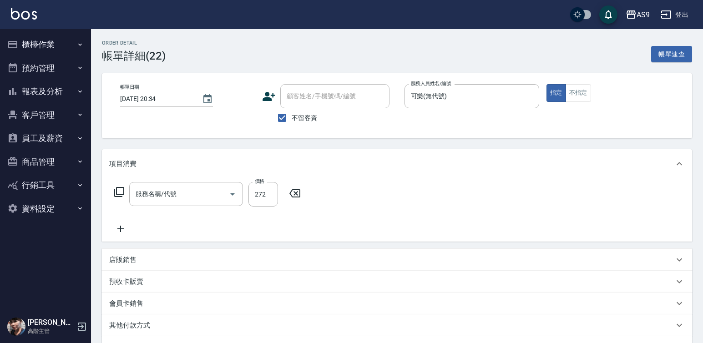
type input "[DATE] 20:34"
checkbox input "true"
type input "可樂(無代號)"
click at [269, 191] on input "272" at bounding box center [264, 194] width 30 height 25
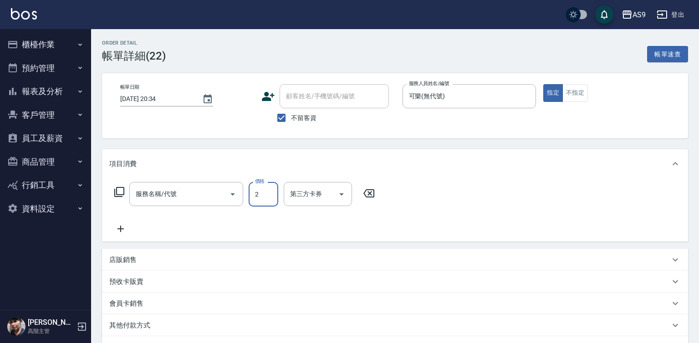
type input "22"
type input "洗髮300(洗 髮300)"
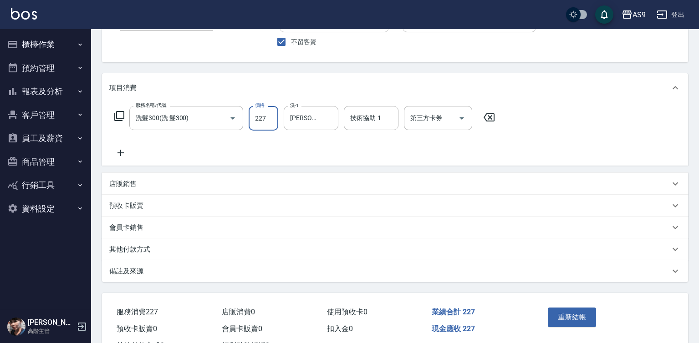
scroll to position [113, 0]
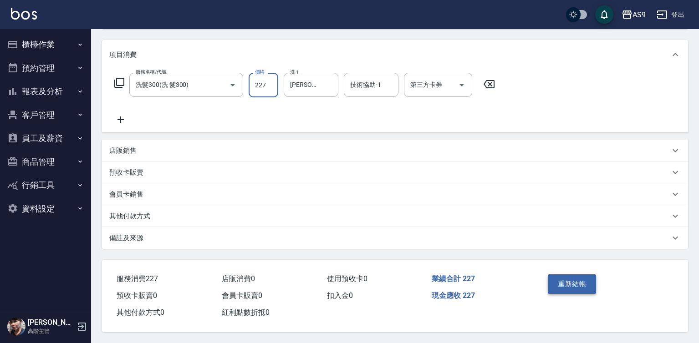
type input "227"
click at [567, 282] on button "重新結帳" at bounding box center [572, 283] width 48 height 19
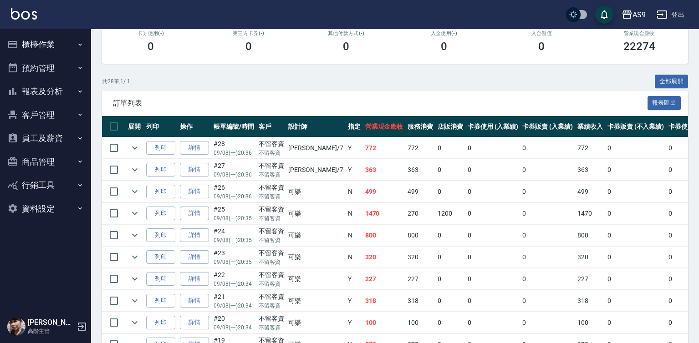
scroll to position [182, 0]
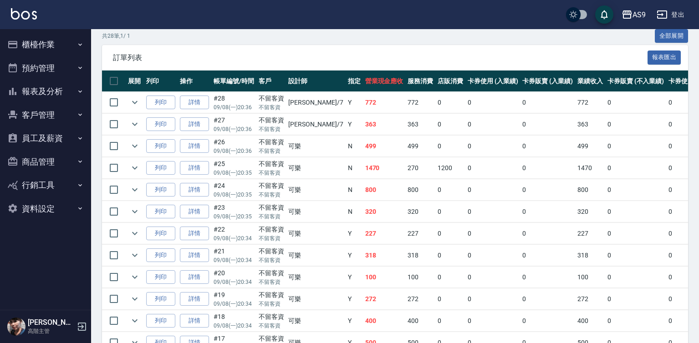
click at [62, 93] on button "報表及分析" at bounding box center [46, 92] width 84 height 24
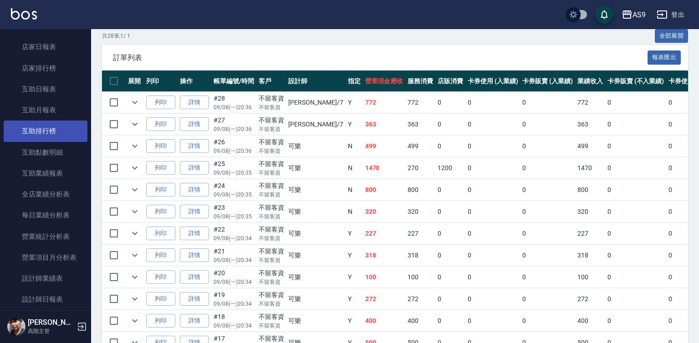
scroll to position [137, 0]
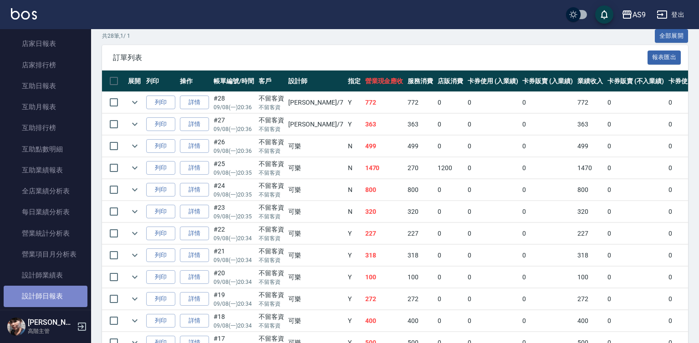
click at [61, 297] on link "設計師日報表" at bounding box center [46, 296] width 84 height 21
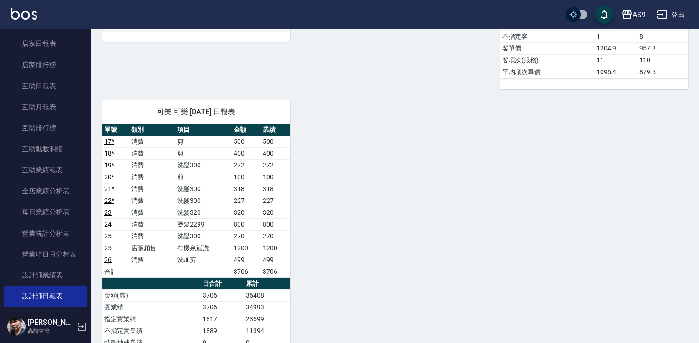
scroll to position [436, 0]
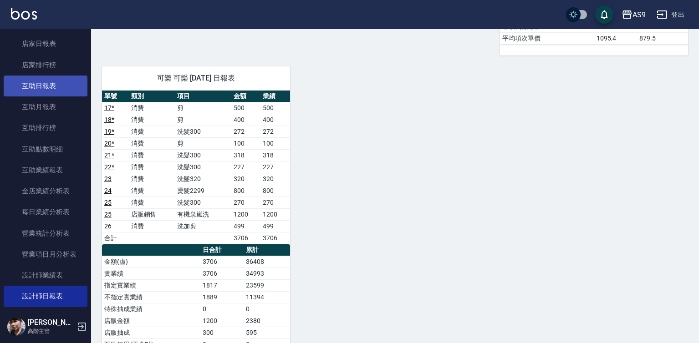
click at [52, 86] on link "互助日報表" at bounding box center [46, 86] width 84 height 21
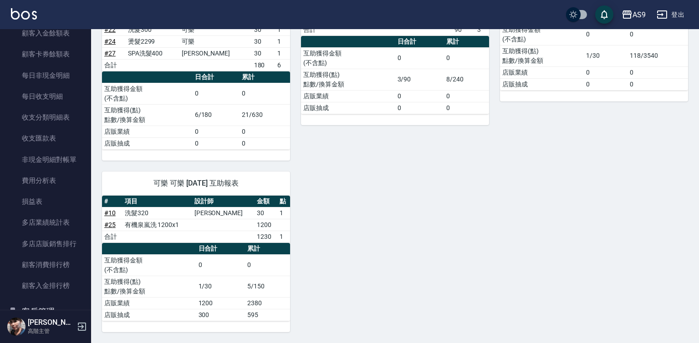
scroll to position [716, 0]
click at [45, 203] on link "損益表" at bounding box center [46, 201] width 84 height 21
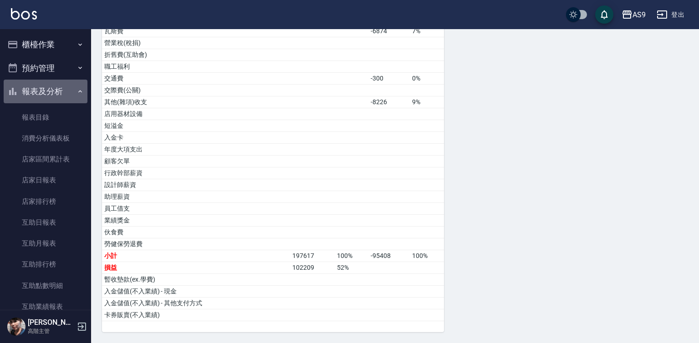
click at [69, 91] on button "報表及分析" at bounding box center [46, 92] width 84 height 24
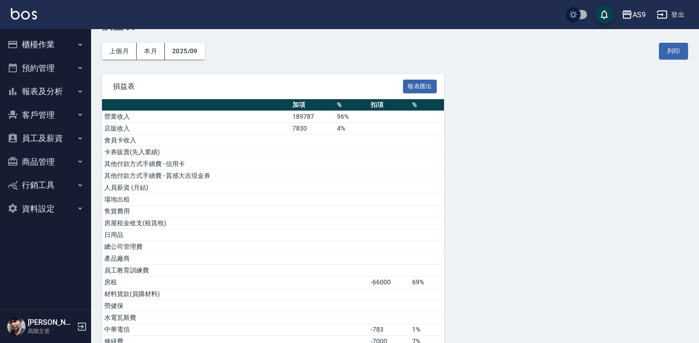
scroll to position [16, 0]
